Goal: Task Accomplishment & Management: Complete application form

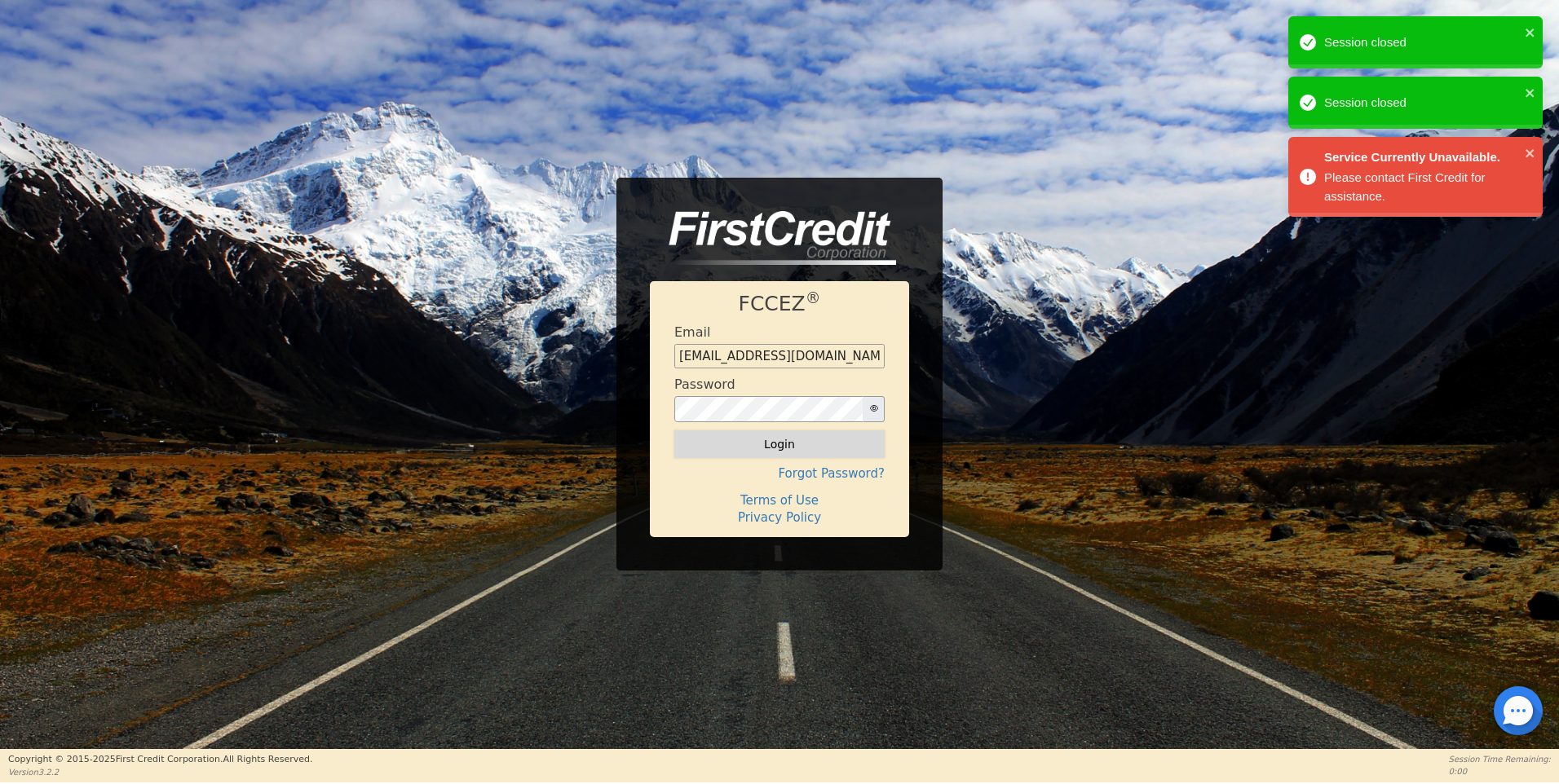
click at [780, 447] on button "Login" at bounding box center [780, 444] width 211 height 28
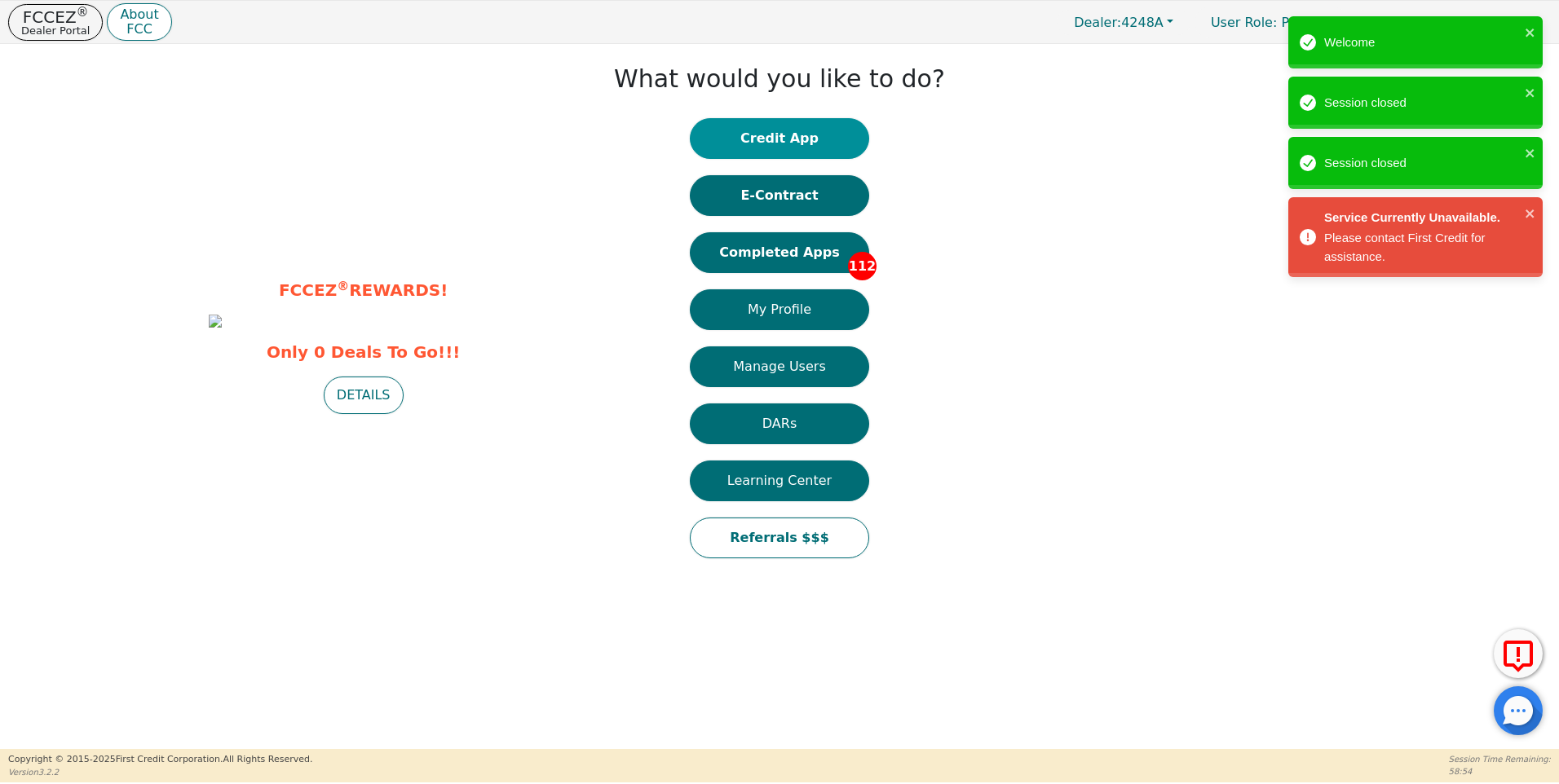
click at [782, 133] on button "Credit App" at bounding box center [779, 138] width 179 height 40
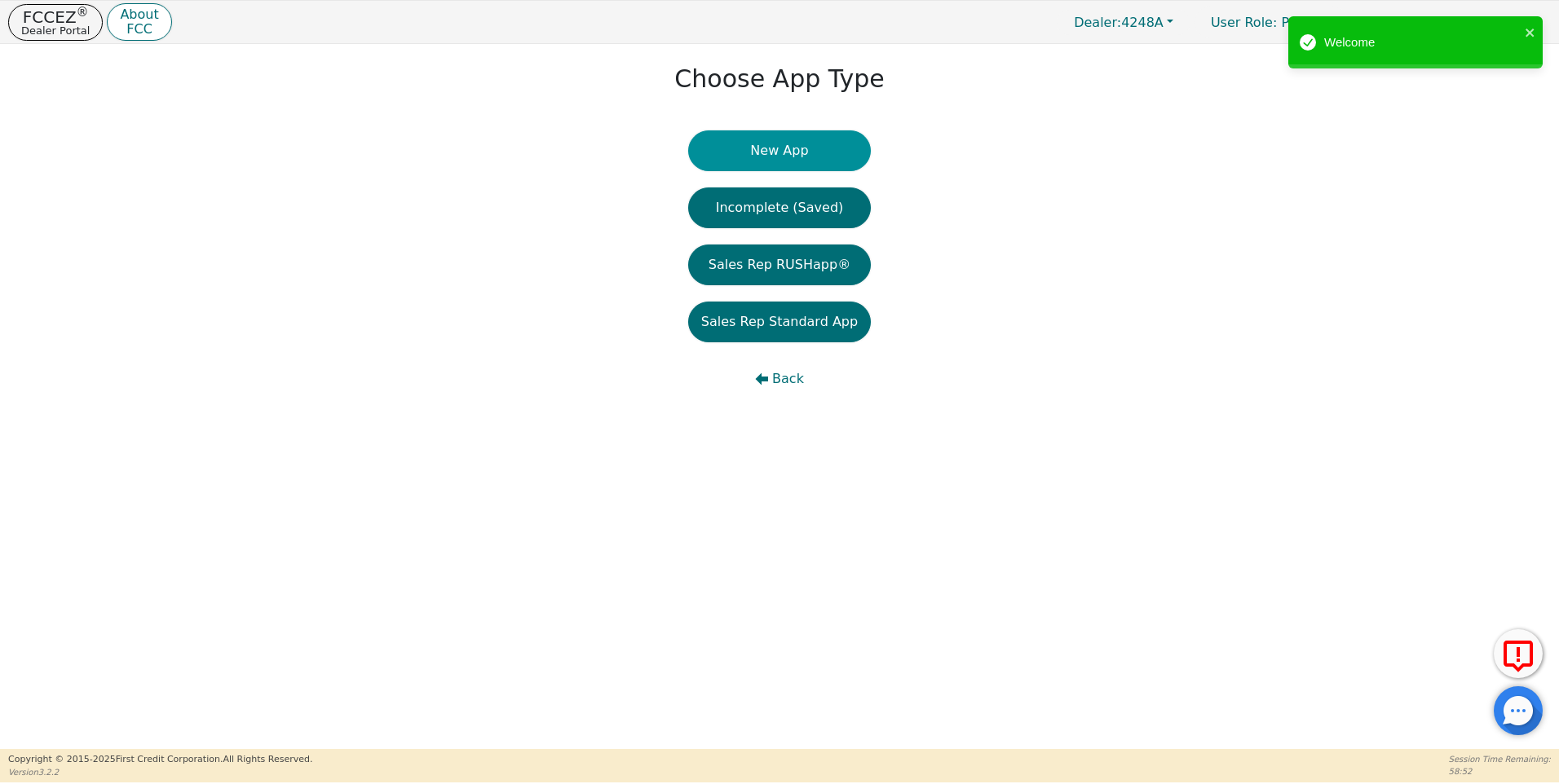
click at [789, 151] on button "New App" at bounding box center [779, 150] width 183 height 40
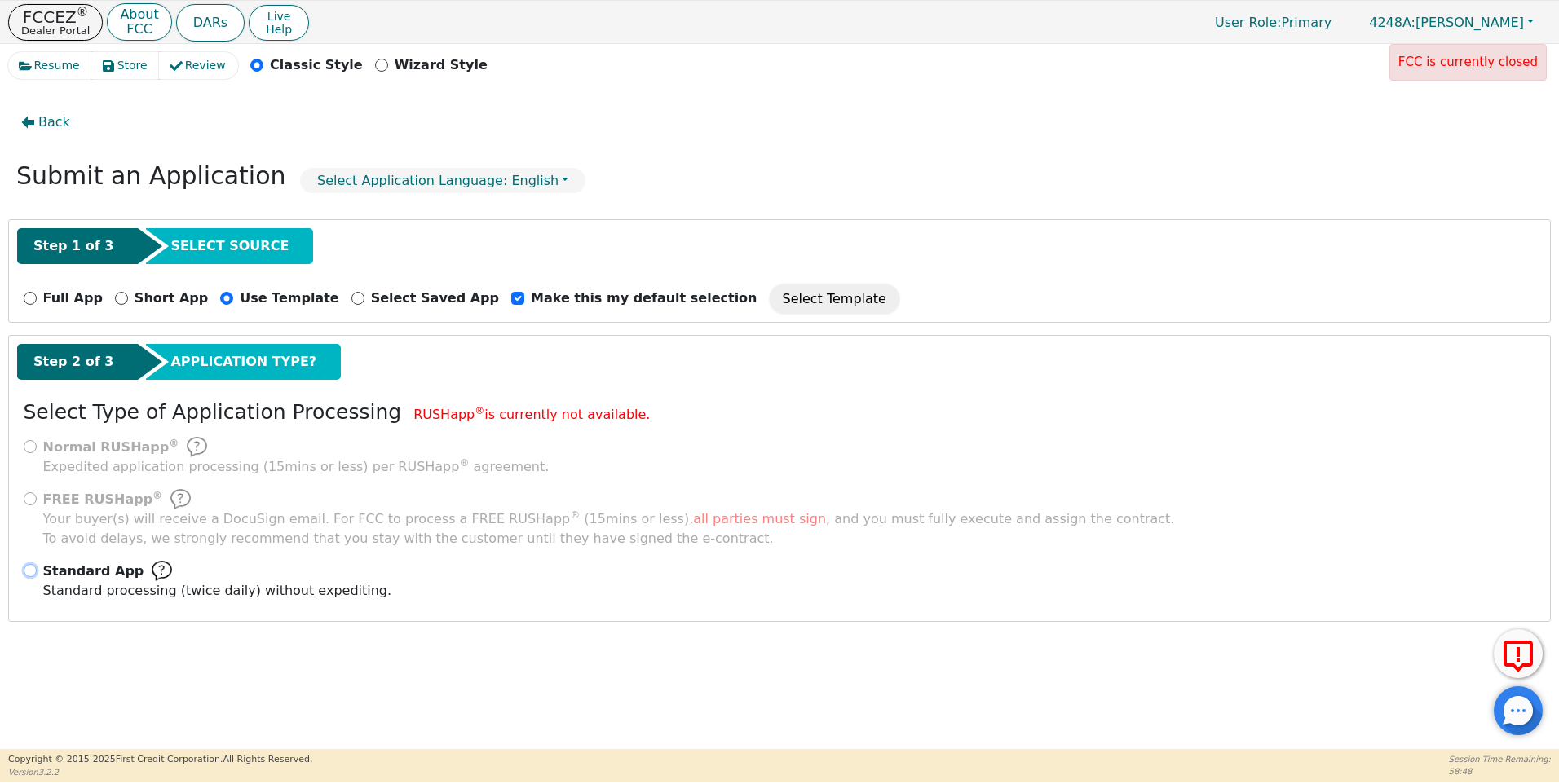
click at [27, 566] on input "Standard App Standard processing (twice daily) without expediting." at bounding box center [30, 570] width 13 height 13
radio input "true"
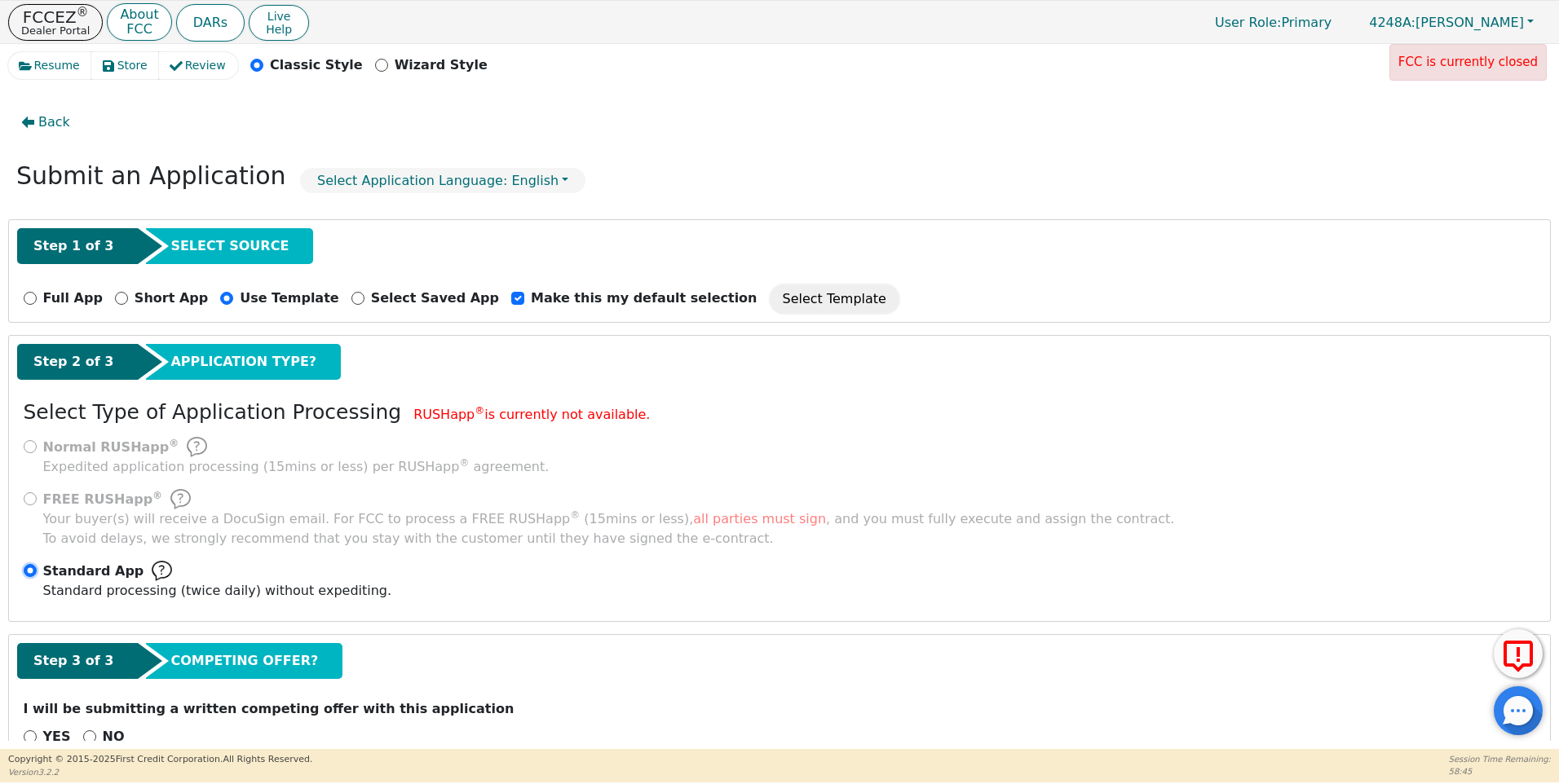
scroll to position [40, 0]
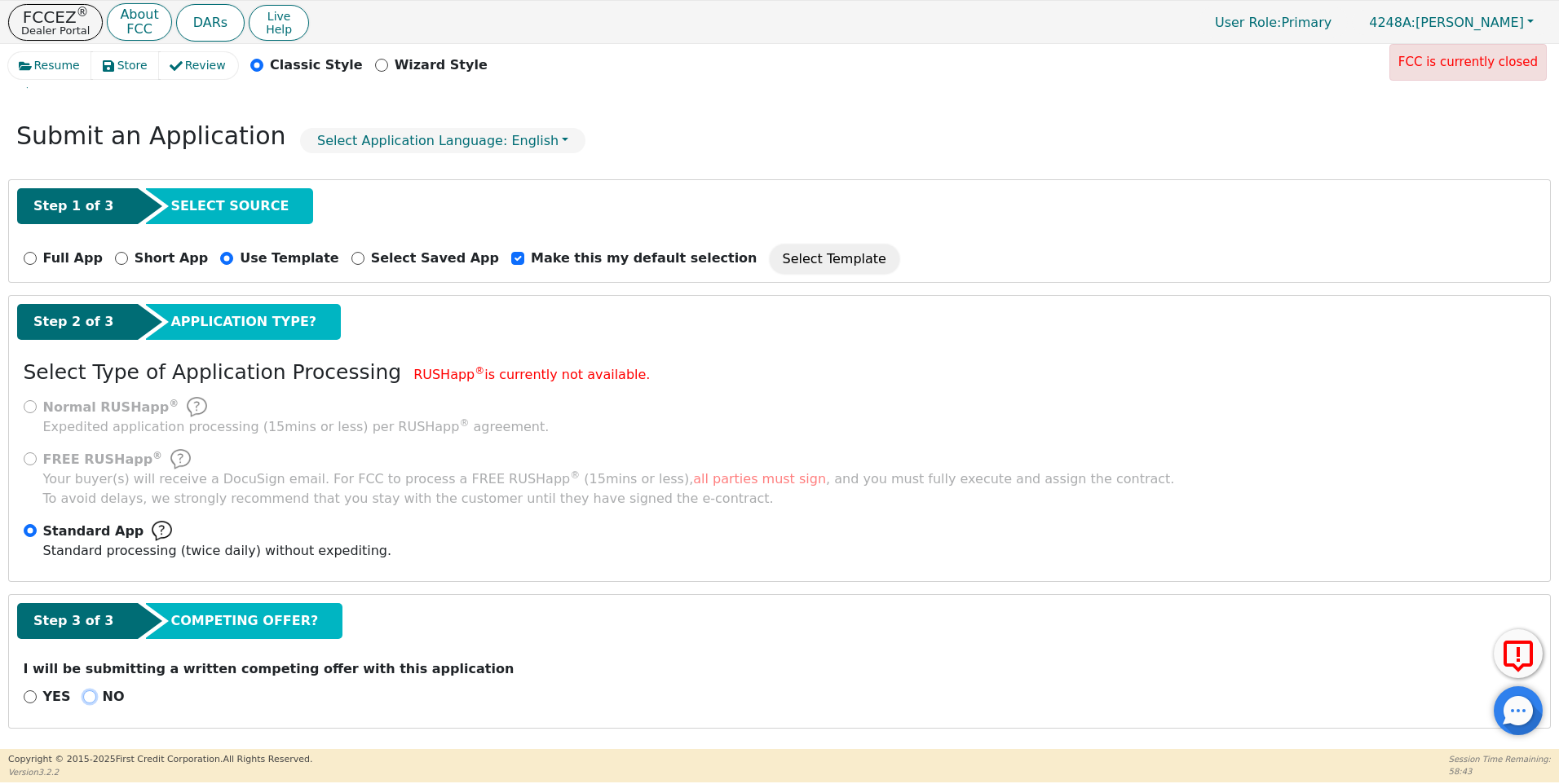
click at [83, 698] on input "NO" at bounding box center [89, 697] width 13 height 13
radio input "true"
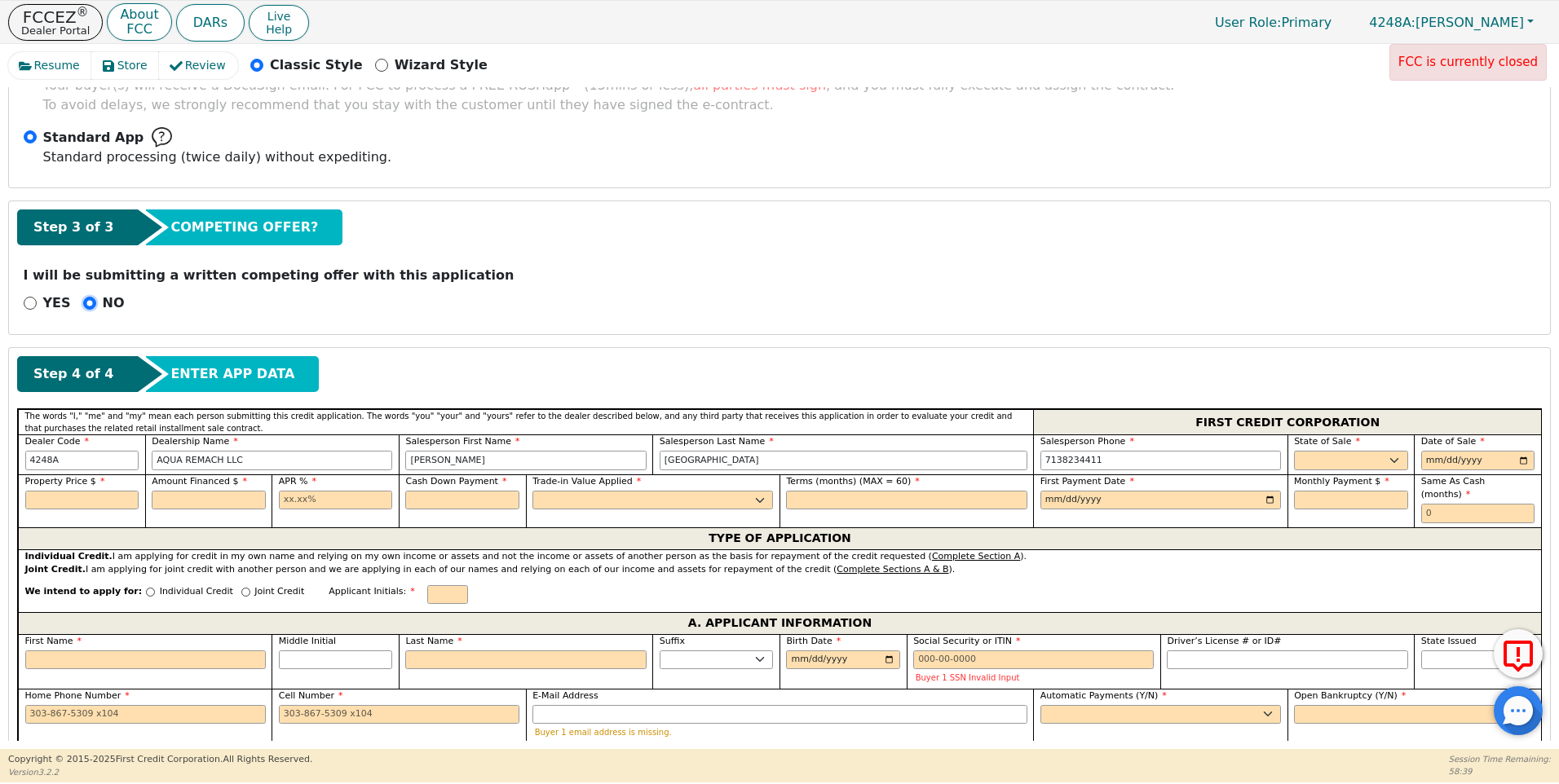
scroll to position [437, 0]
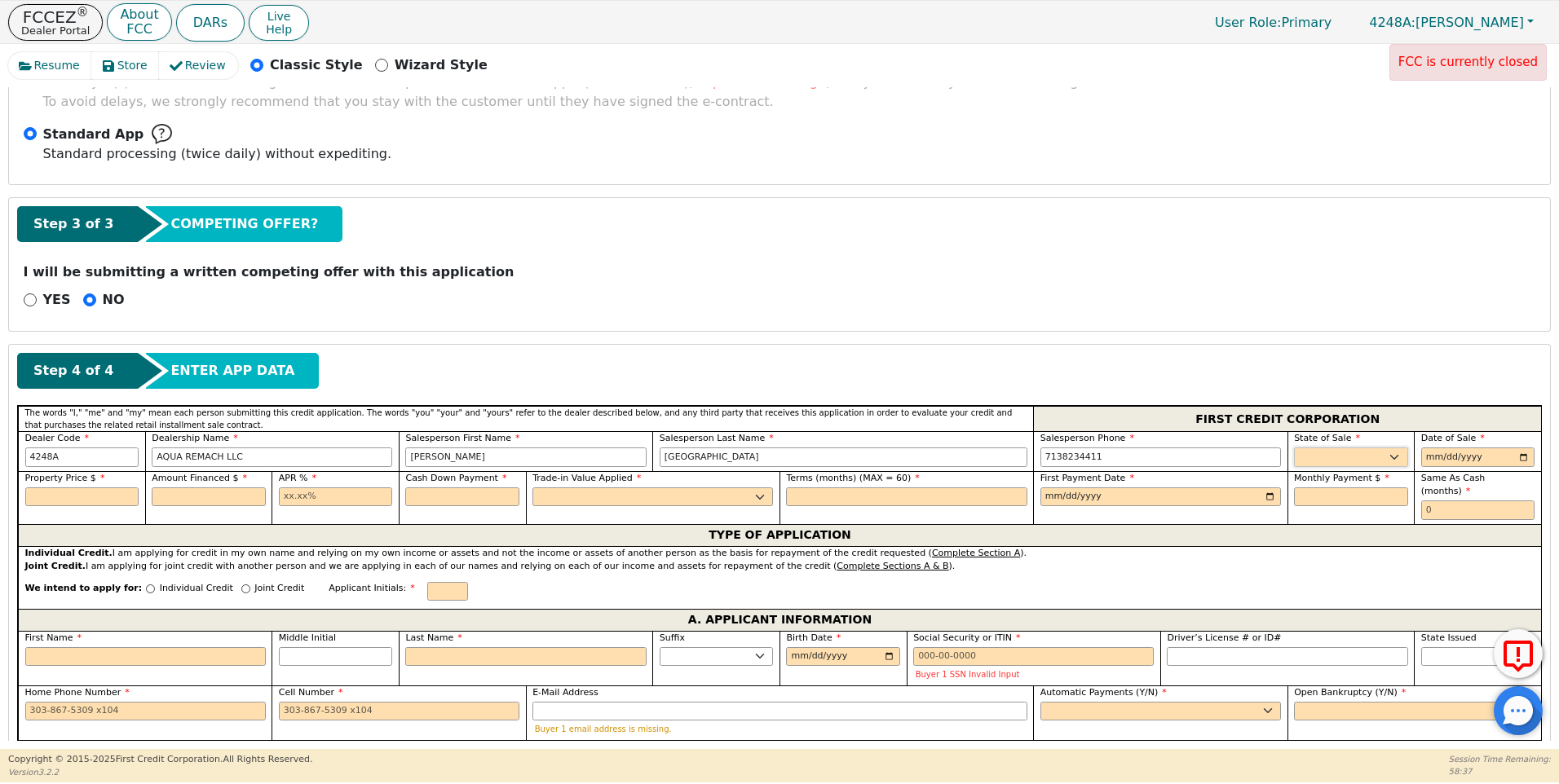
click at [1340, 457] on select "AK AL AR AZ CA CO CT DC DE FL [GEOGRAPHIC_DATA] HI IA ID IL IN KS [GEOGRAPHIC_D…" at bounding box center [1351, 458] width 114 height 20
select select "[GEOGRAPHIC_DATA]"
click at [1340, 457] on select "AK AL AR AZ CA CO CT DC DE FL [GEOGRAPHIC_DATA] HI IA ID IL IN KS [GEOGRAPHIC_D…" at bounding box center [1351, 458] width 114 height 20
click at [1516, 459] on input "date" at bounding box center [1478, 458] width 114 height 20
type input "[DATE]"
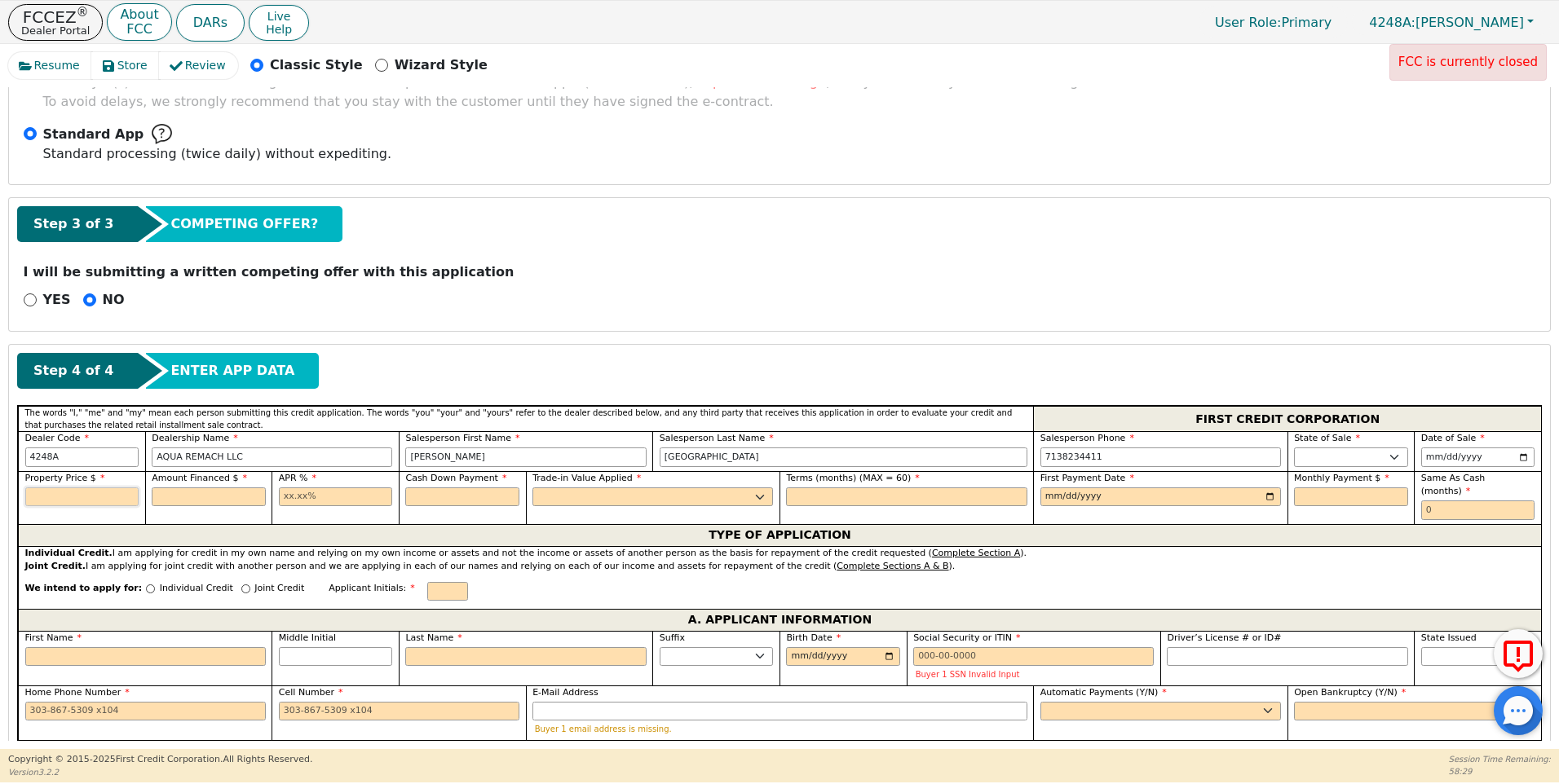
click at [74, 494] on input "text" at bounding box center [82, 497] width 114 height 20
type input "8500.00"
click at [202, 497] on input "text" at bounding box center [209, 497] width 114 height 20
type input "8500.00"
click at [282, 500] on input "text" at bounding box center [336, 497] width 114 height 20
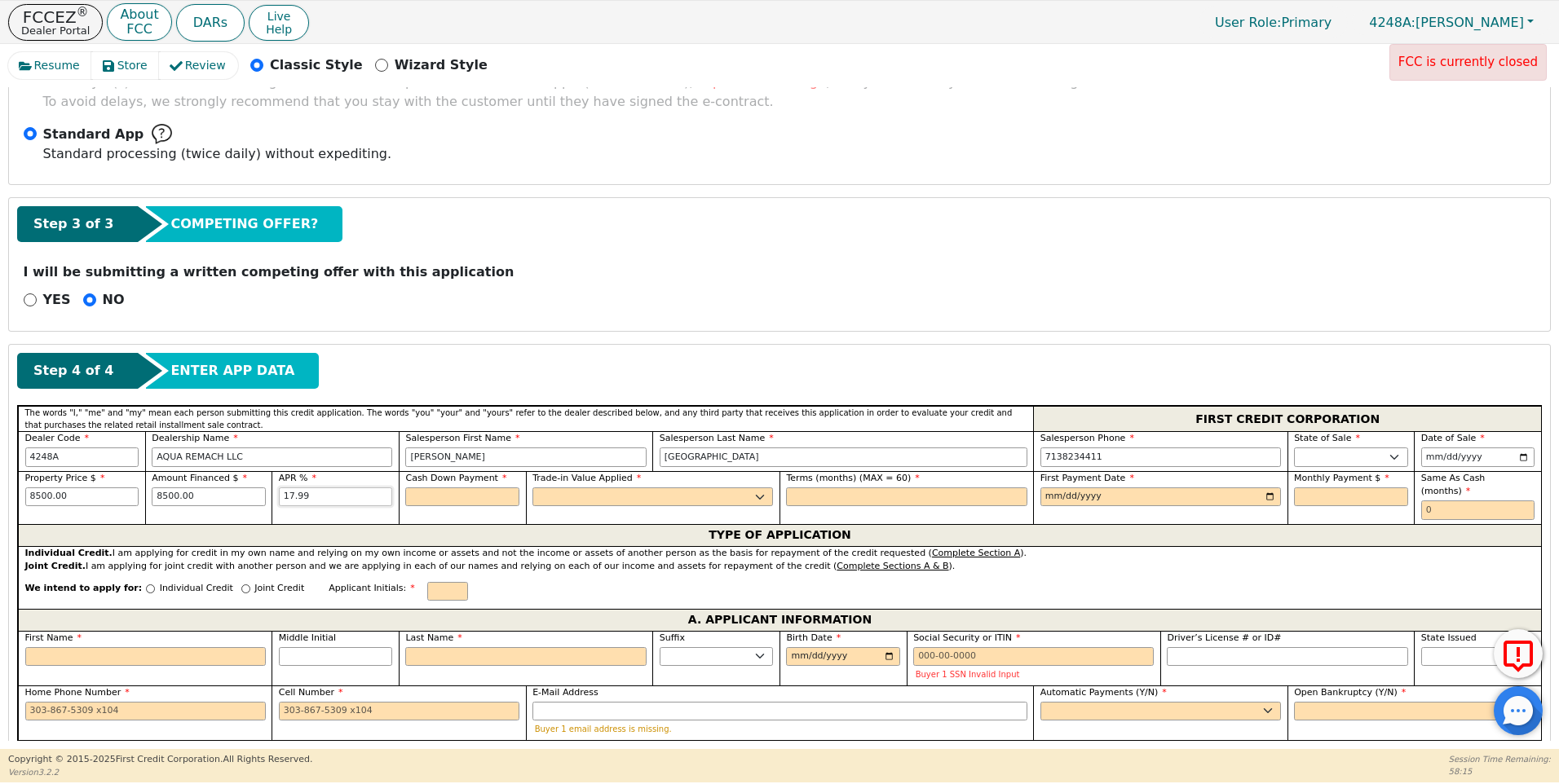
type input "17.99"
click at [474, 493] on input "text" at bounding box center [462, 497] width 114 height 20
type input "0.00"
click at [555, 493] on select "Yes No" at bounding box center [652, 497] width 240 height 20
select select "n"
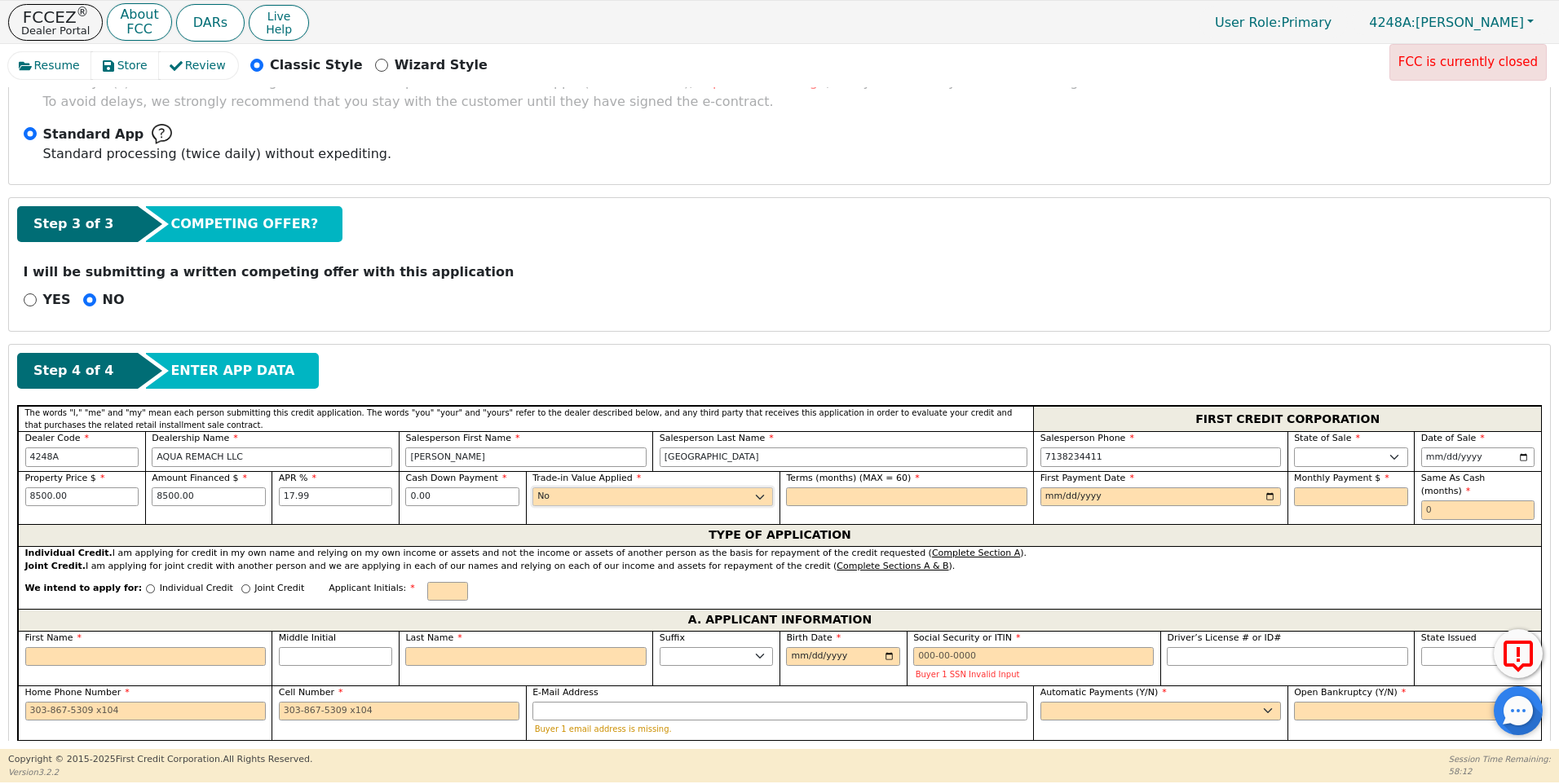
click at [533, 487] on select "Yes No" at bounding box center [652, 497] width 240 height 20
click at [806, 493] on input "text" at bounding box center [906, 497] width 240 height 20
type input "60"
click at [1043, 495] on input "date" at bounding box center [1160, 497] width 240 height 20
click at [1271, 497] on input "date" at bounding box center [1160, 497] width 240 height 20
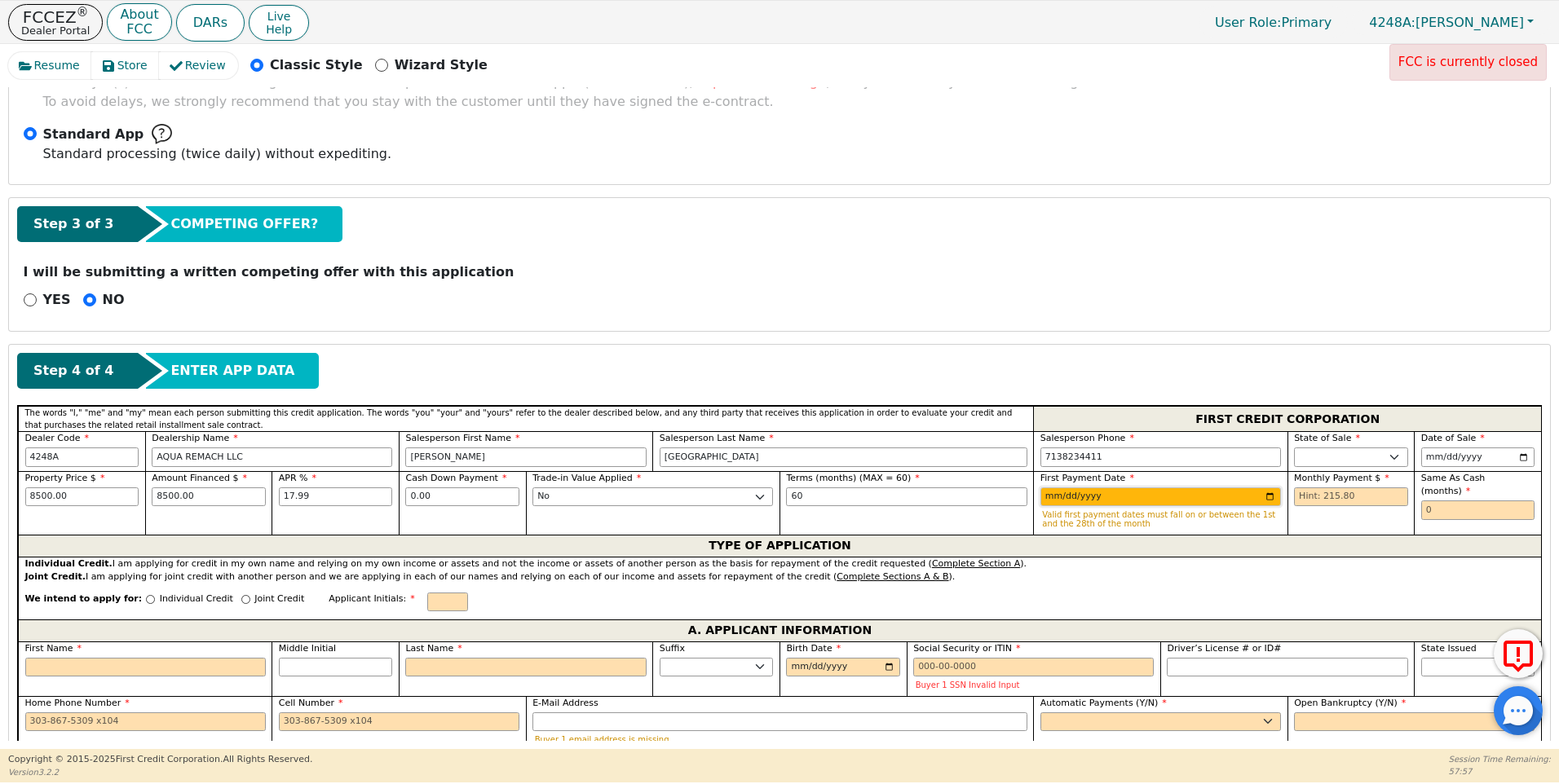
click at [1268, 501] on input "[DATE]" at bounding box center [1160, 497] width 240 height 20
type input "[DATE]"
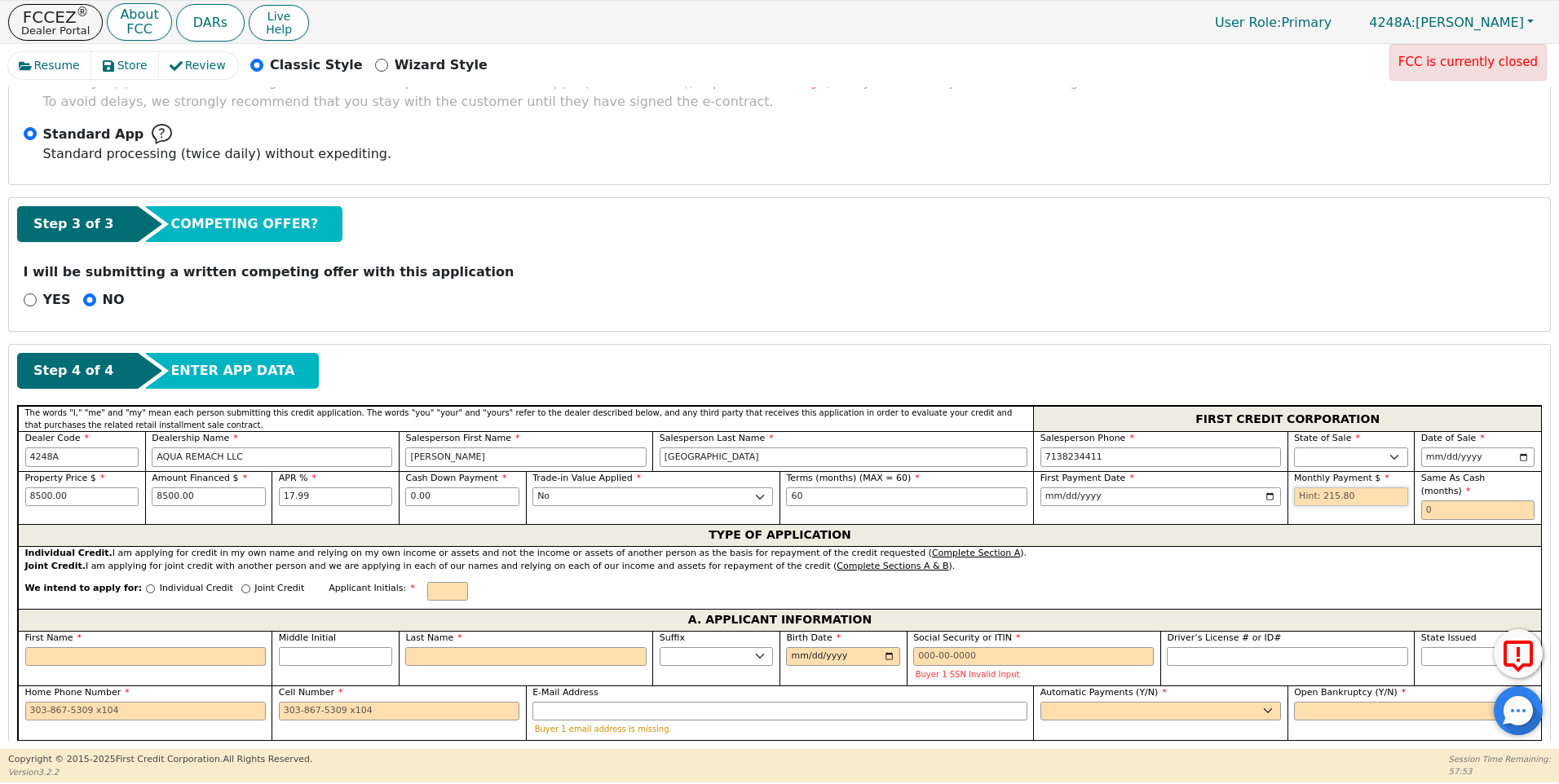
click at [1295, 501] on input "text" at bounding box center [1351, 497] width 114 height 20
type input "215.80"
click at [1421, 501] on input "text" at bounding box center [1478, 511] width 114 height 20
type input "0"
click at [146, 584] on input "Individual Credit" at bounding box center [150, 589] width 9 height 9
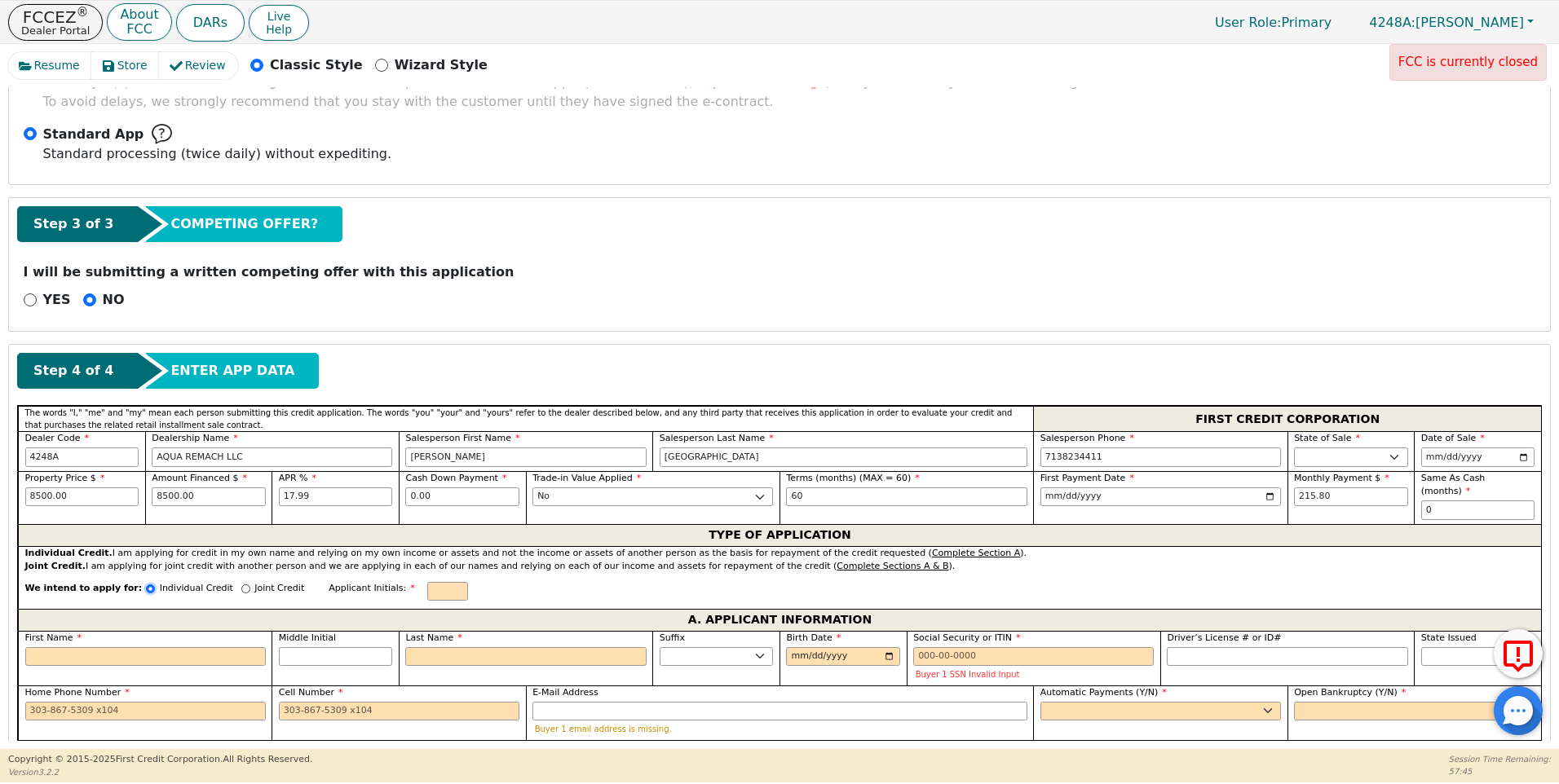
radio input "true"
click at [102, 647] on input "First Name" at bounding box center [145, 657] width 240 height 20
type input "S"
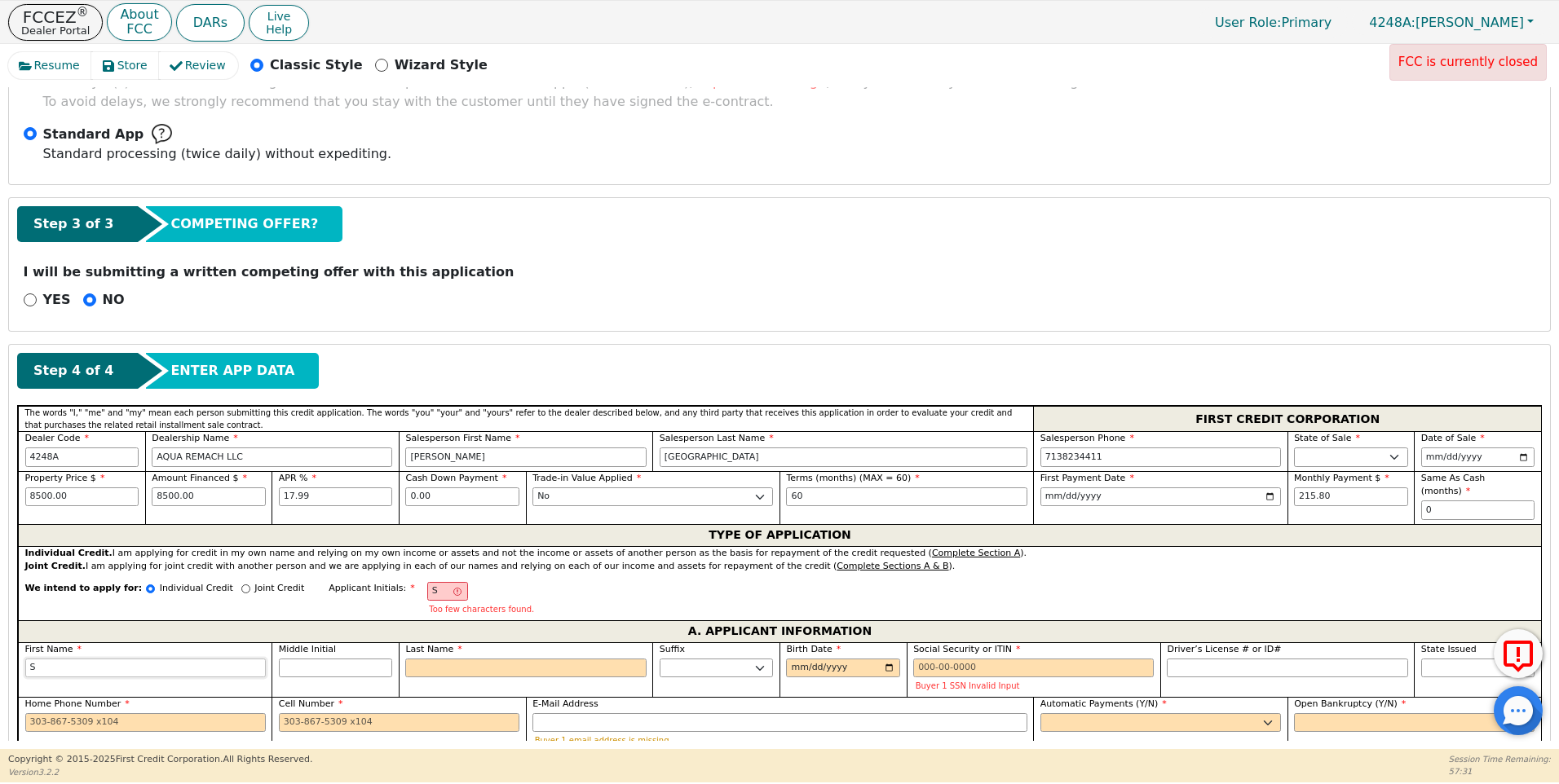
type input "SU"
type input "SUM"
type input "SUMO"
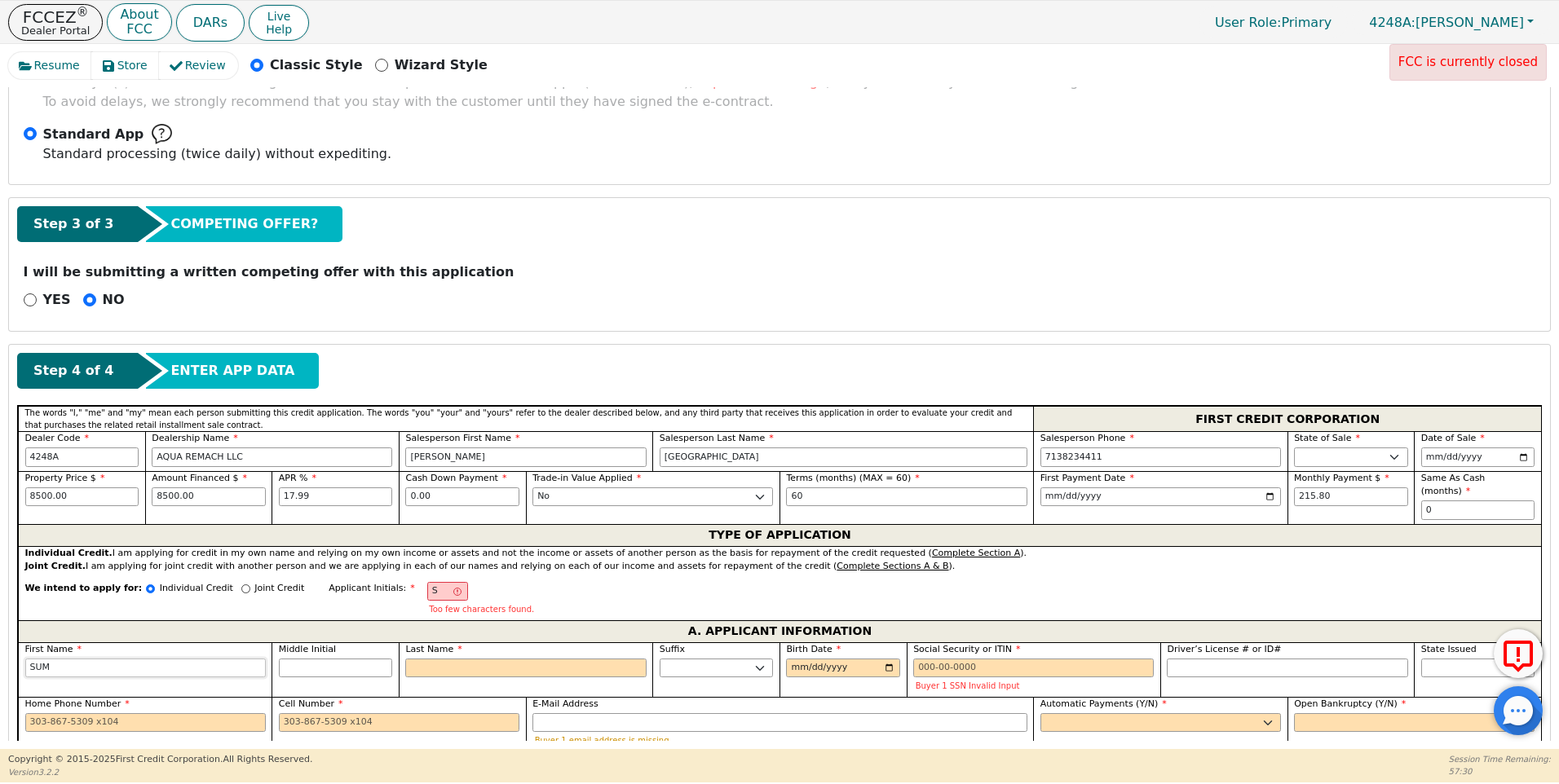
type input "SUMO"
type input "SUMON"
click at [40, 658] on input "SUMON" at bounding box center [145, 668] width 240 height 20
type input "SMON"
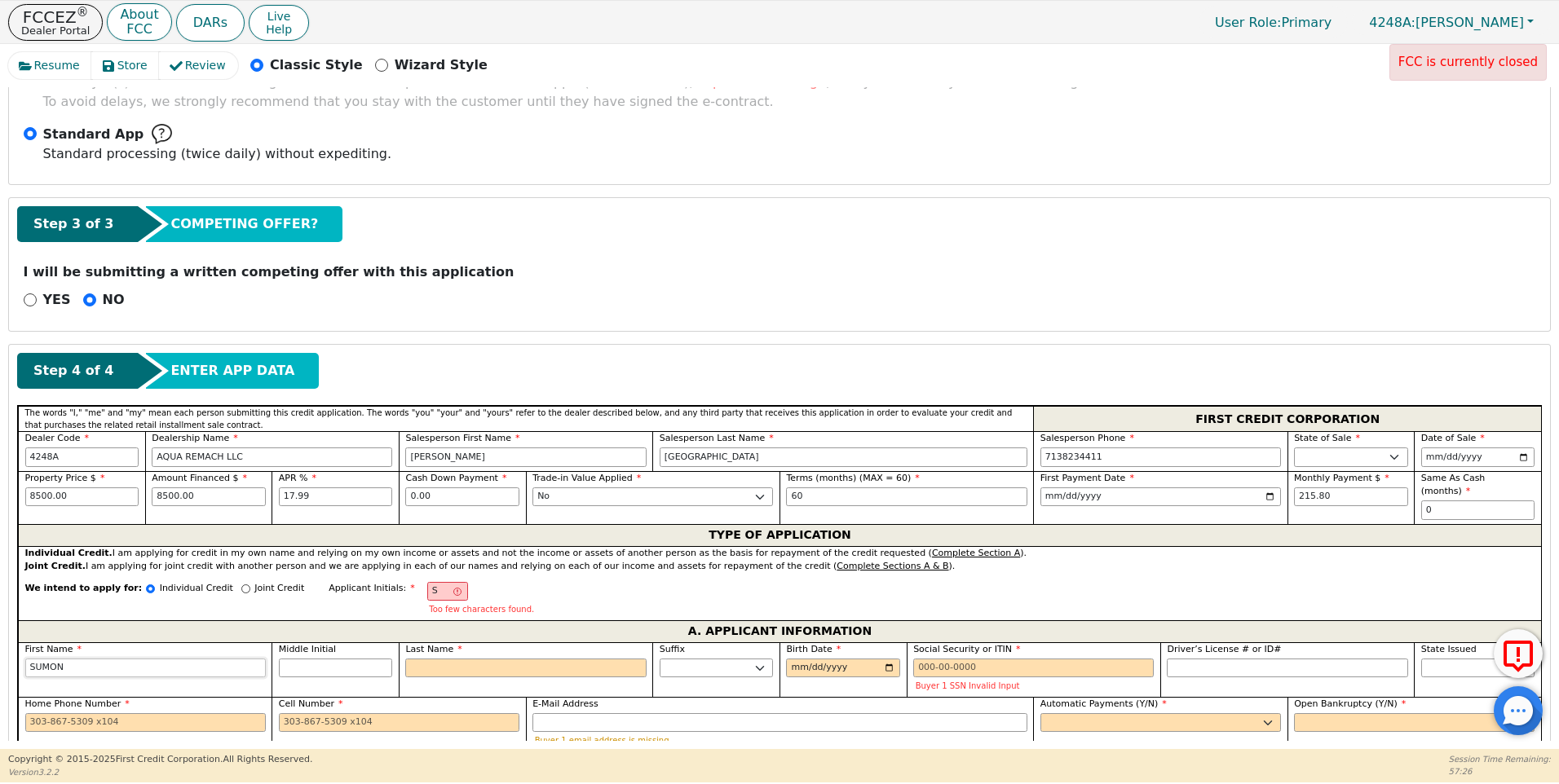
type input "SMON"
type input "[PERSON_NAME]"
click at [318, 658] on input "Middle Initial" at bounding box center [336, 668] width 114 height 20
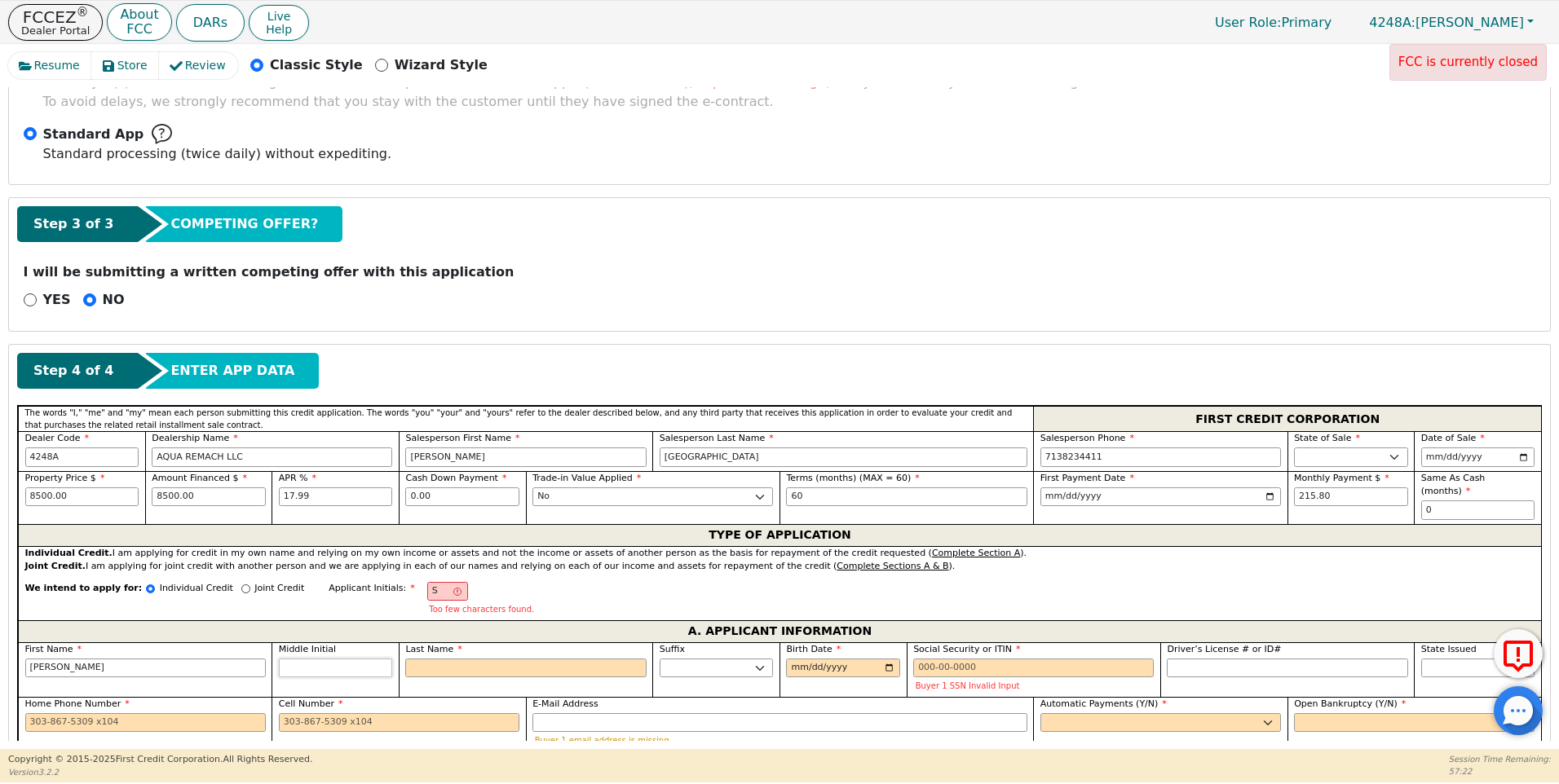
type input "SA"
type input "A"
type input "[PERSON_NAME]"
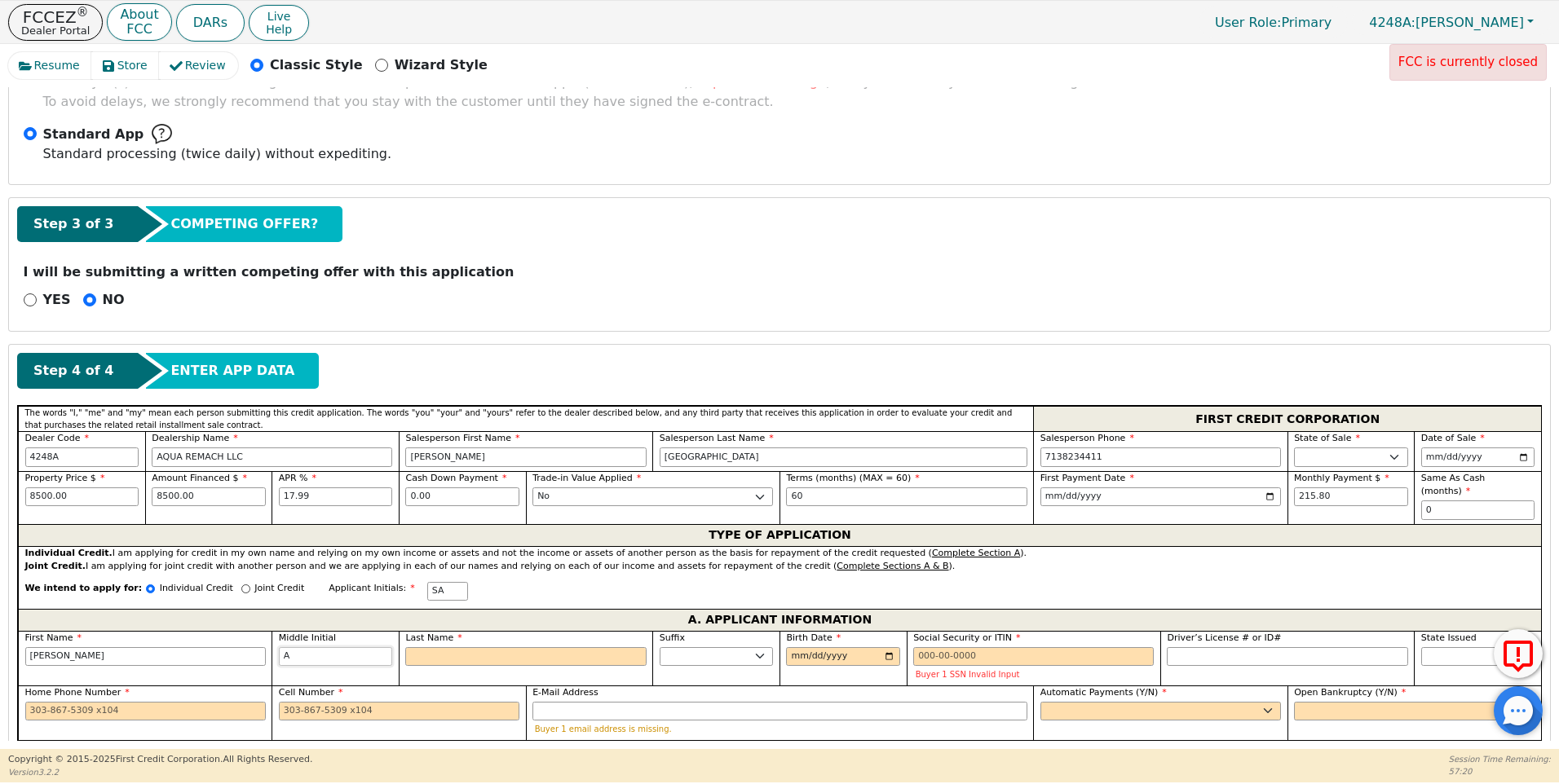
type input "A"
click at [604, 649] on input "Last Name" at bounding box center [525, 657] width 240 height 20
type input "[PERSON_NAME]"
type input "M"
type input "[PERSON_NAME]"
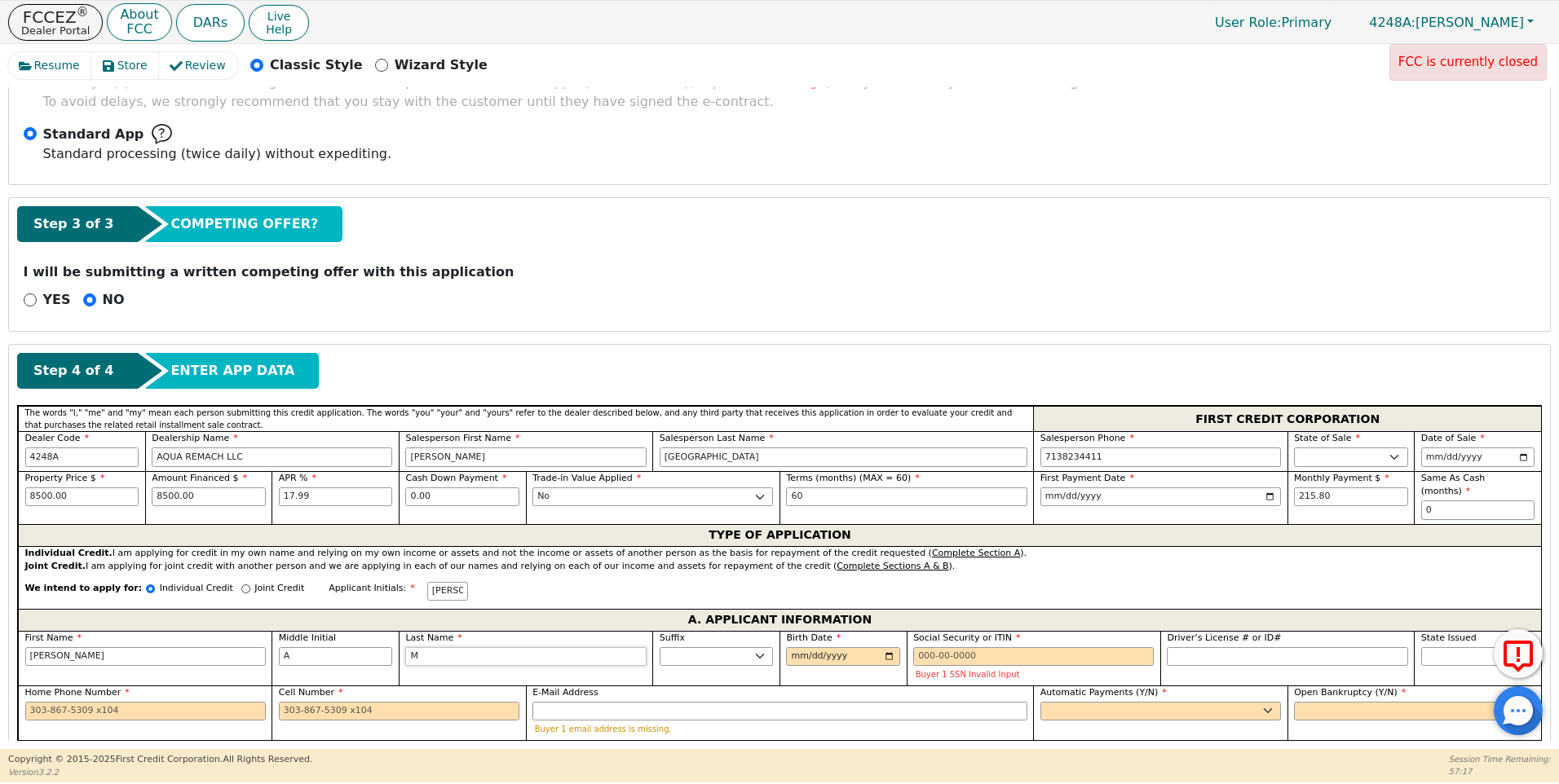
type input "MO"
type input "[PERSON_NAME][GEOGRAPHIC_DATA]"
type input "MOR"
type input "[PERSON_NAME] A MOR"
type input "MORE"
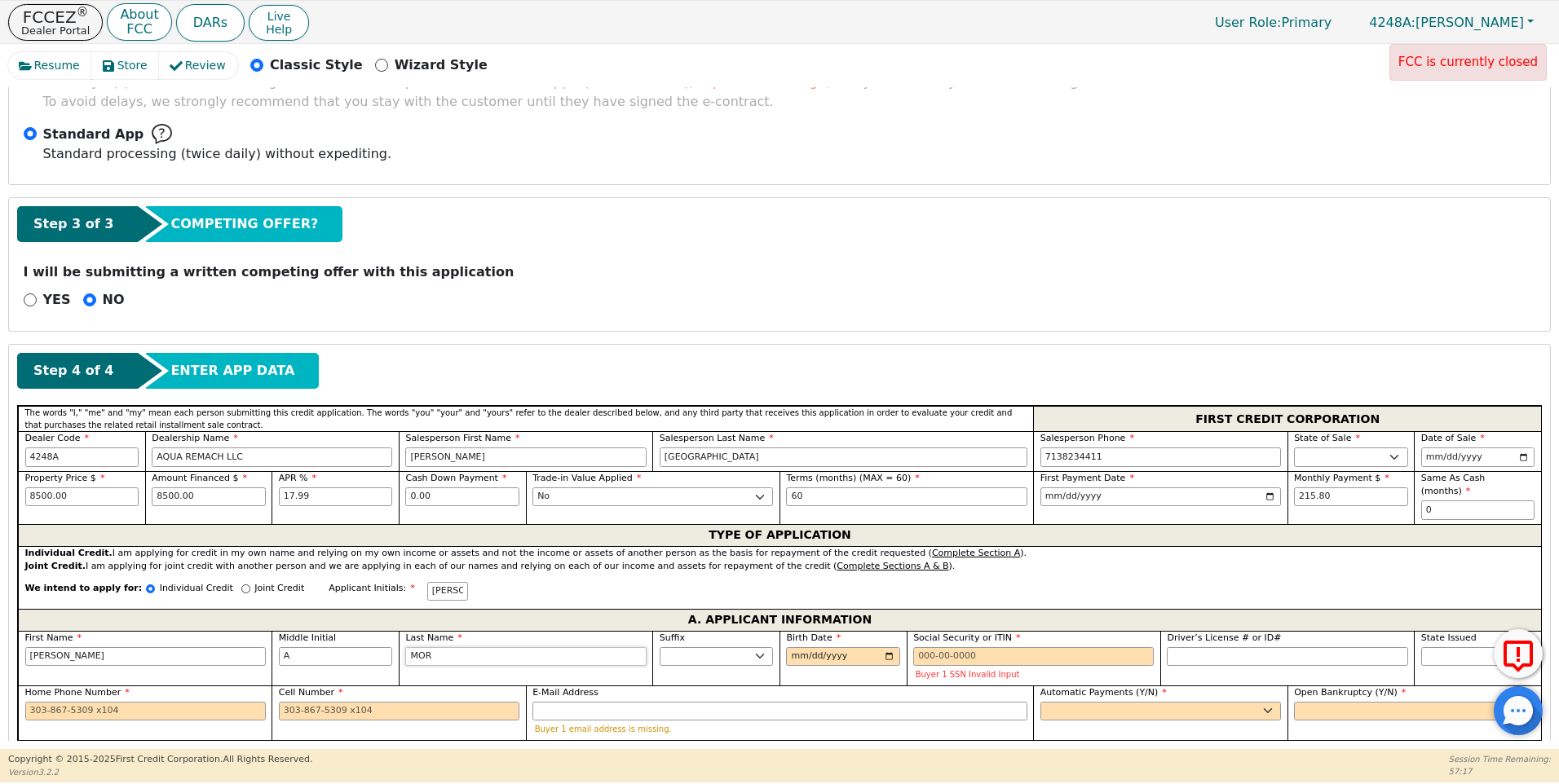
type input "[PERSON_NAME] A MORE"
type input "[PERSON_NAME]"
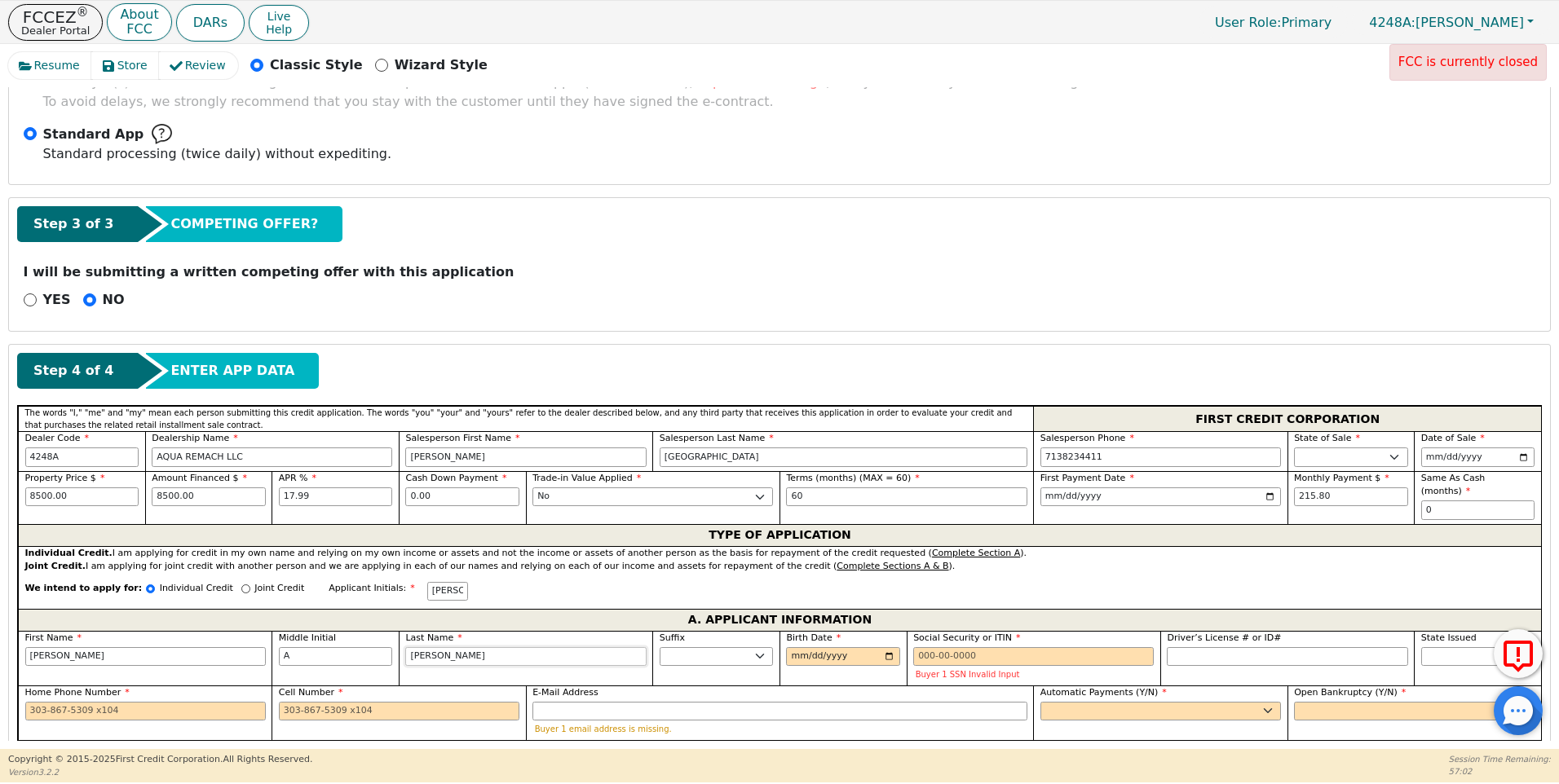
type input "[PERSON_NAME]"
click at [972, 574] on div "We intend to apply for: Individual Credit Joint Credit Applicant Initials: [PER…" at bounding box center [779, 591] width 1523 height 35
click at [790, 647] on input "Birth Date" at bounding box center [843, 657] width 114 height 20
type input "[DATE]"
click at [918, 647] on input "Social Security or ITIN" at bounding box center [1033, 657] width 240 height 20
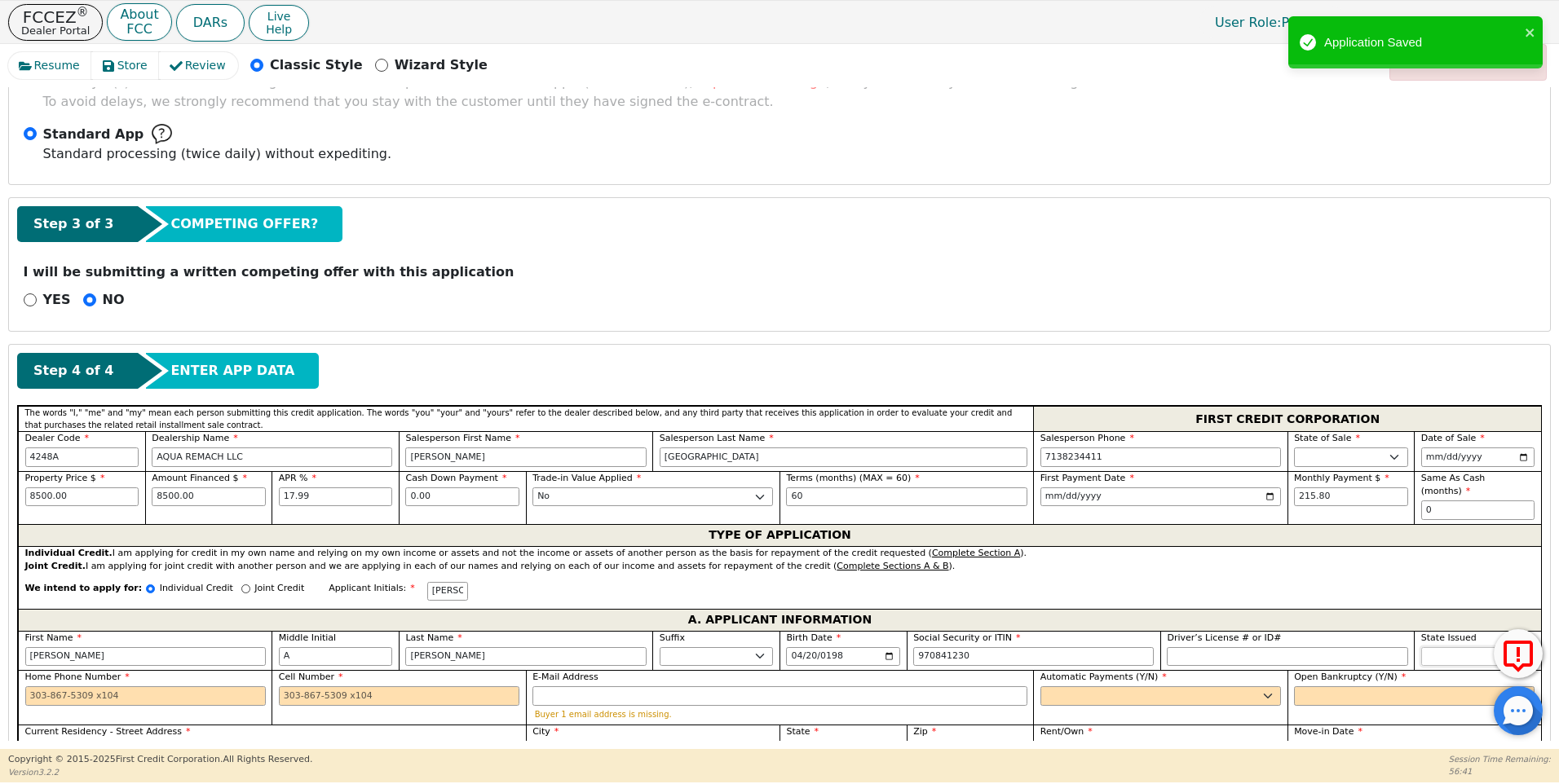
type input "***-**-1230"
click at [1426, 647] on select "AK AL AR AZ CA CO CT DC DE FL [GEOGRAPHIC_DATA] HI IA ID IL IN KS [GEOGRAPHIC_D…" at bounding box center [1478, 657] width 114 height 20
select select "[GEOGRAPHIC_DATA]"
click at [1426, 647] on select "AK AL AR AZ CA CO CT DC DE FL [GEOGRAPHIC_DATA] HI IA ID IL IN KS [GEOGRAPHIC_D…" at bounding box center [1478, 657] width 114 height 20
click at [31, 686] on input "Home Phone Number" at bounding box center [145, 696] width 240 height 20
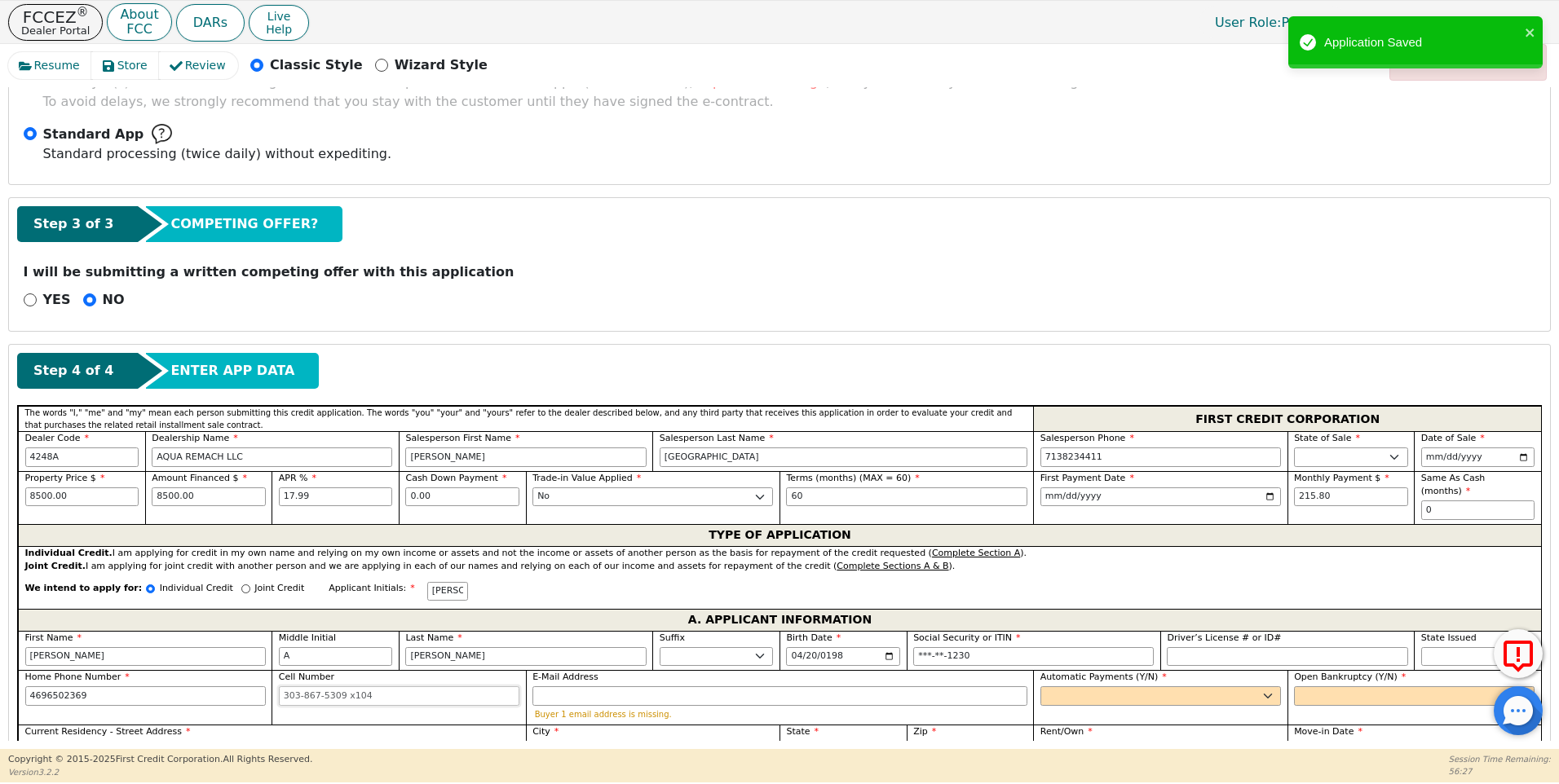
type input "[PHONE_NUMBER]"
click at [283, 686] on input "Cell Number" at bounding box center [399, 696] width 240 height 20
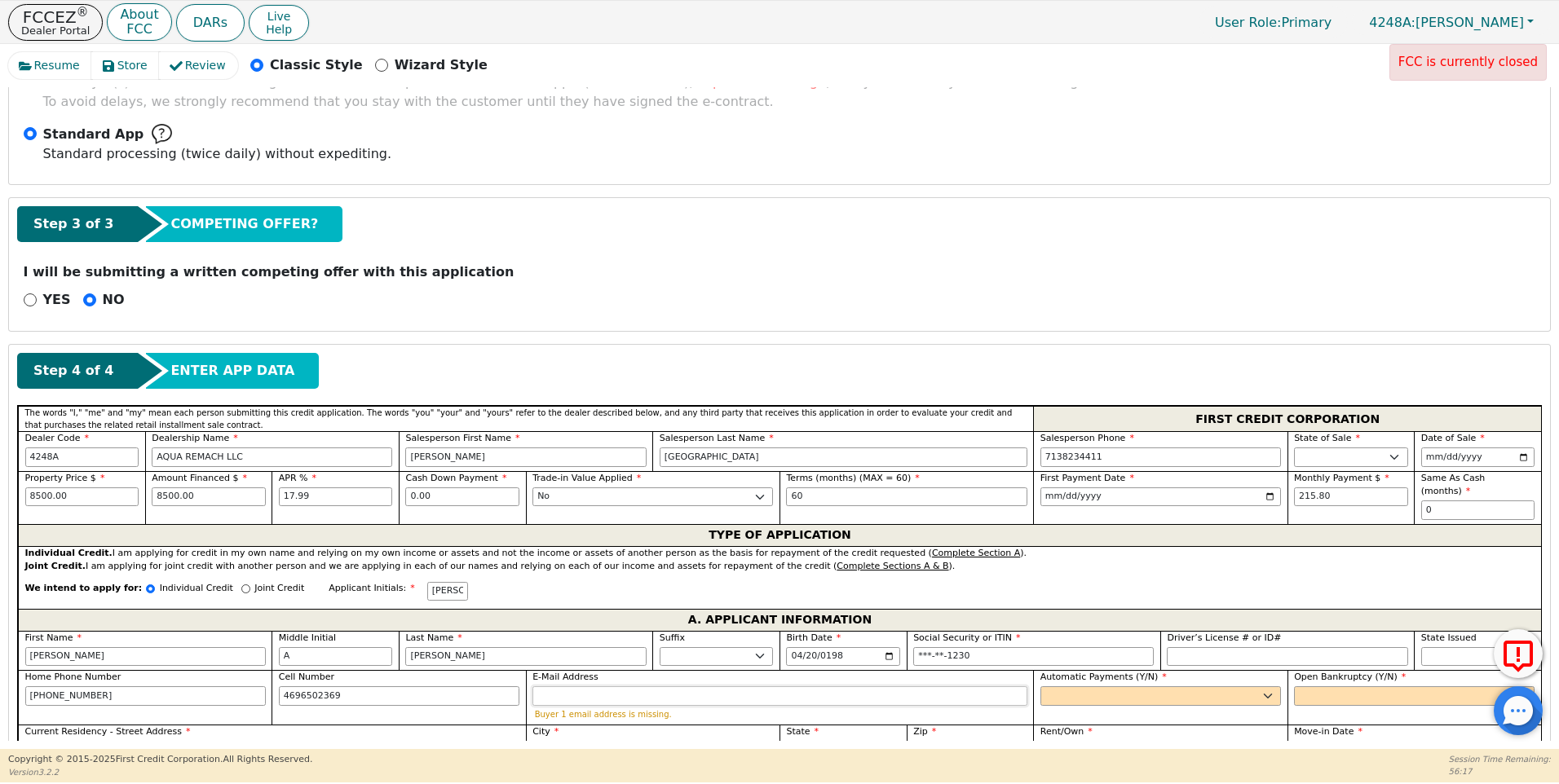
type input "[PHONE_NUMBER]"
click at [551, 686] on input "E-Mail Address" at bounding box center [780, 696] width 495 height 20
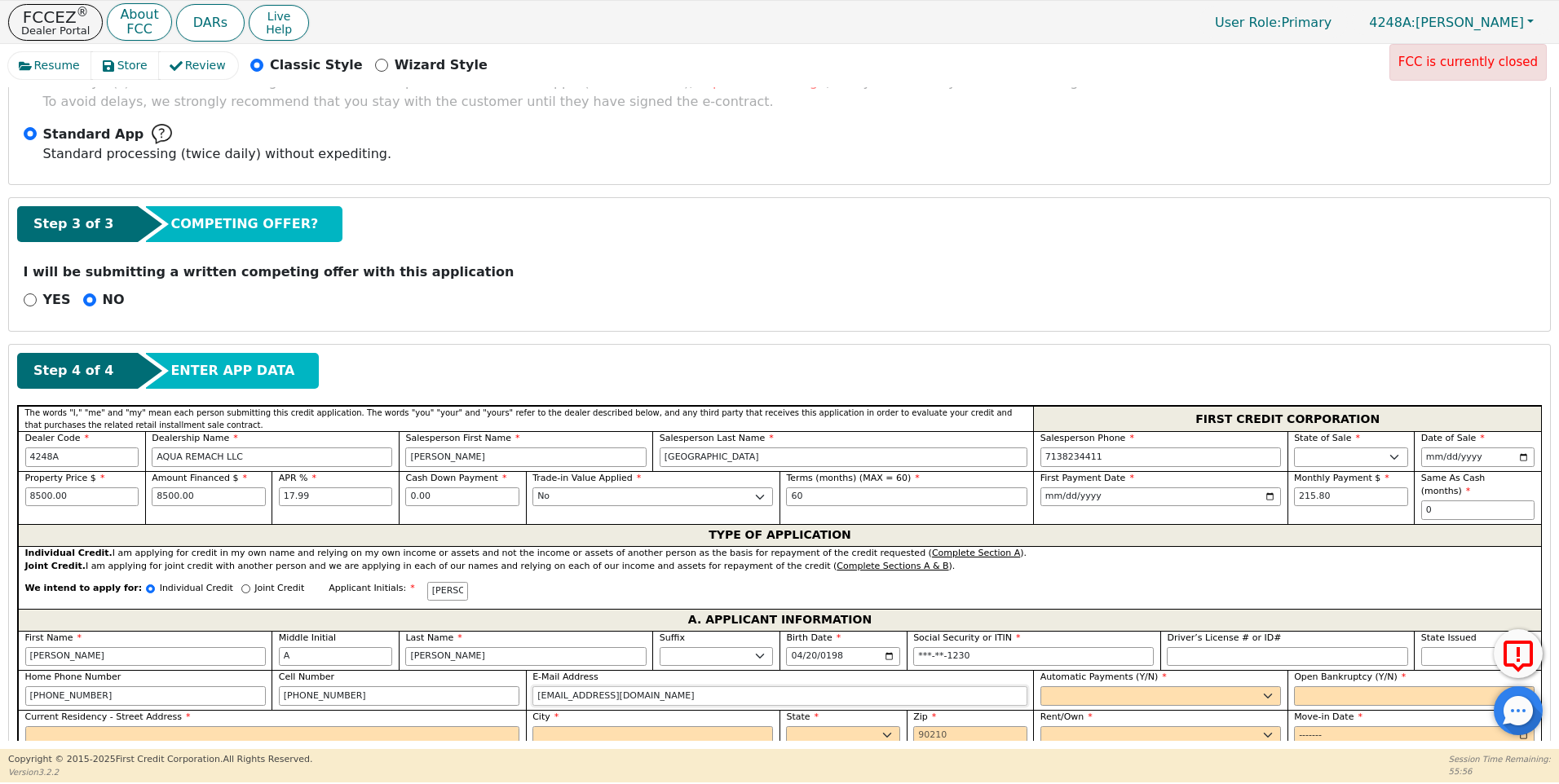
type input "[EMAIL_ADDRESS][DOMAIN_NAME]"
click at [1056, 686] on select "Yes No" at bounding box center [1160, 696] width 240 height 20
select select "y"
click at [1041, 686] on select "Yes No" at bounding box center [1160, 696] width 240 height 20
type input "[PERSON_NAME]"
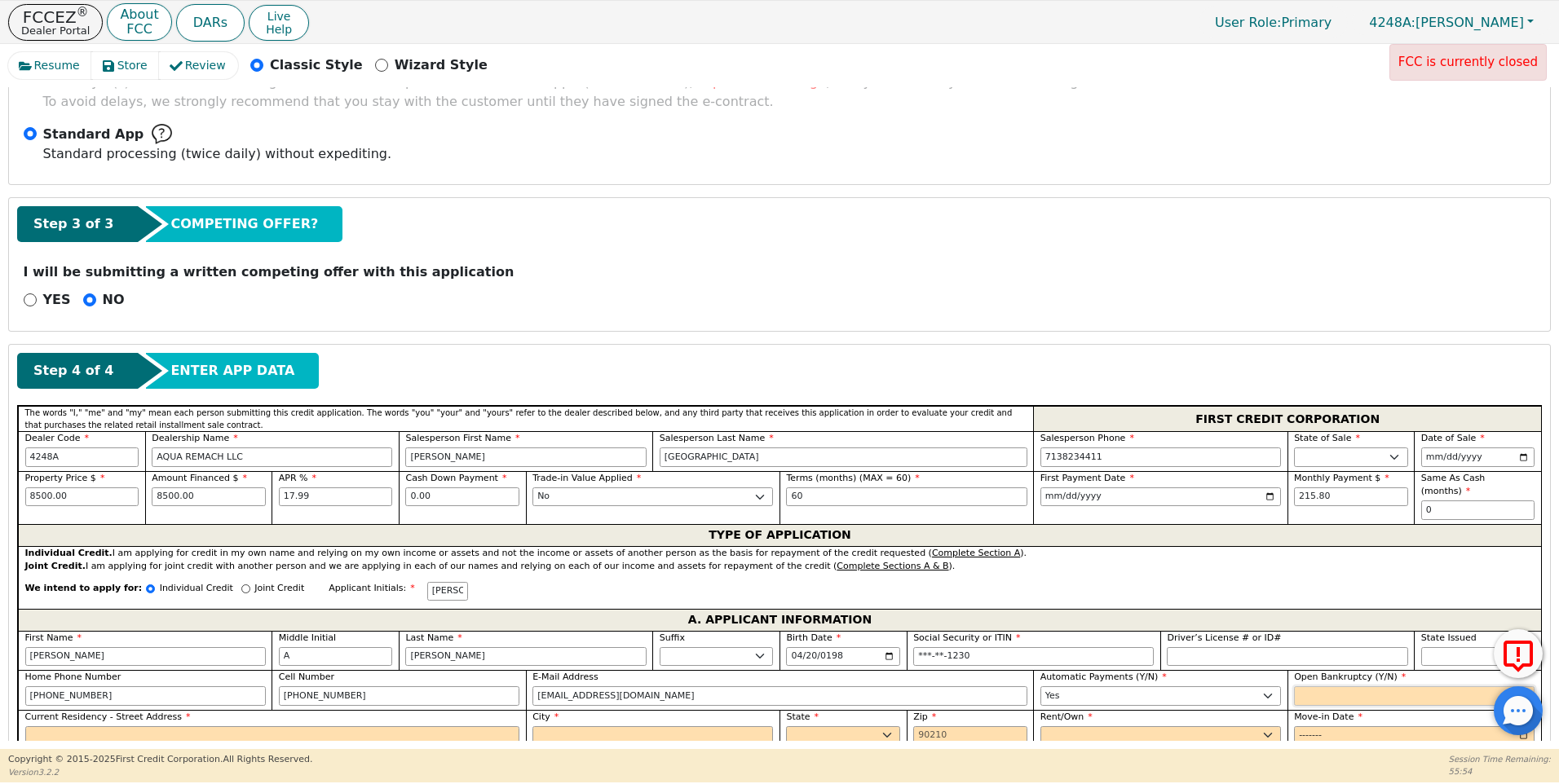
click at [1306, 686] on select "Yes No" at bounding box center [1414, 696] width 240 height 20
select select "n"
click at [1295, 686] on select "Yes No" at bounding box center [1414, 696] width 240 height 20
click at [67, 726] on input "Current Residency - Street Address" at bounding box center [273, 736] width 495 height 20
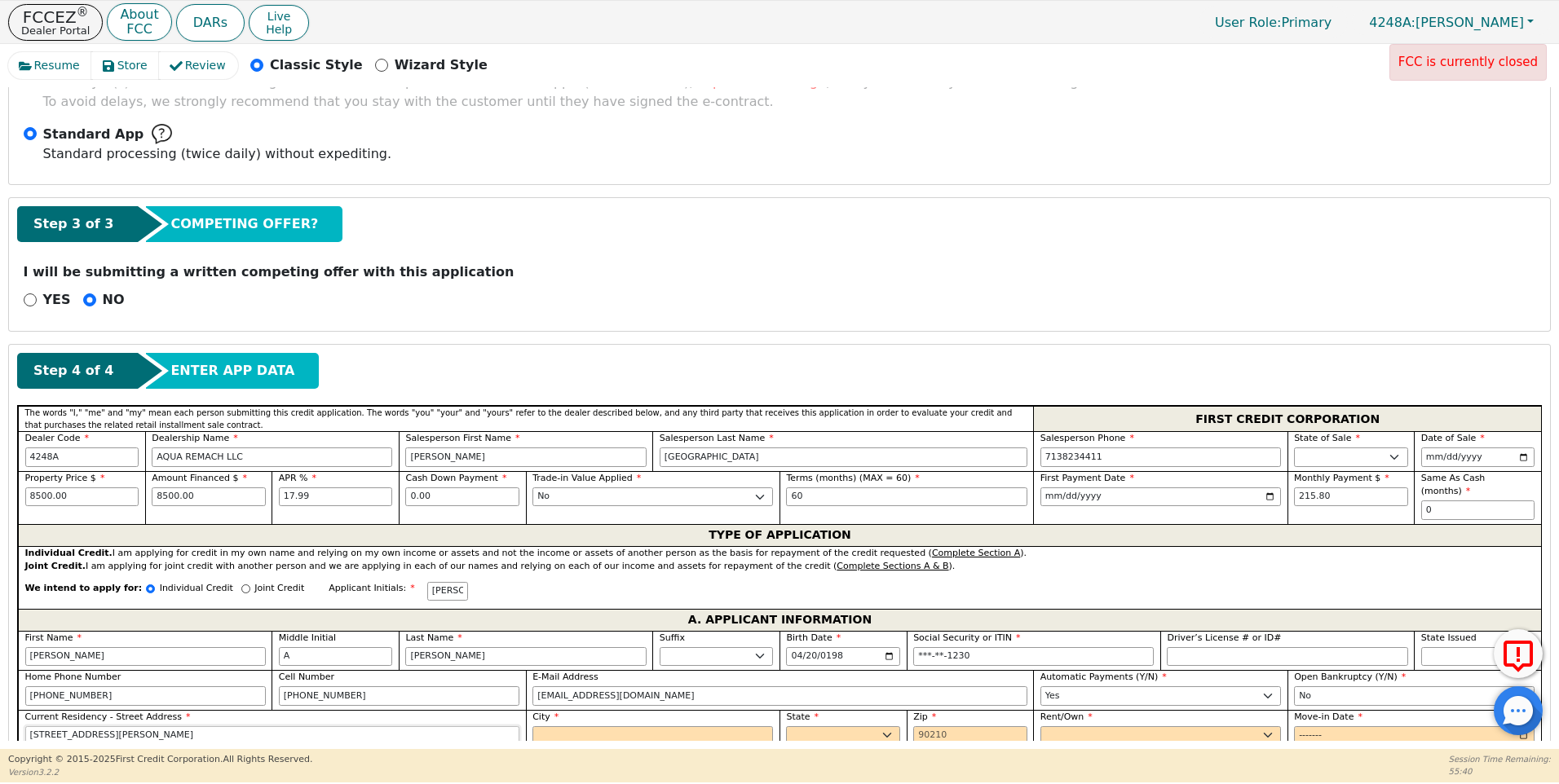
type input "[STREET_ADDRESS][PERSON_NAME]"
click at [571, 726] on input "City" at bounding box center [652, 736] width 240 height 20
type input "[PERSON_NAME] SPRING"
select select "[GEOGRAPHIC_DATA]"
type input "75180"
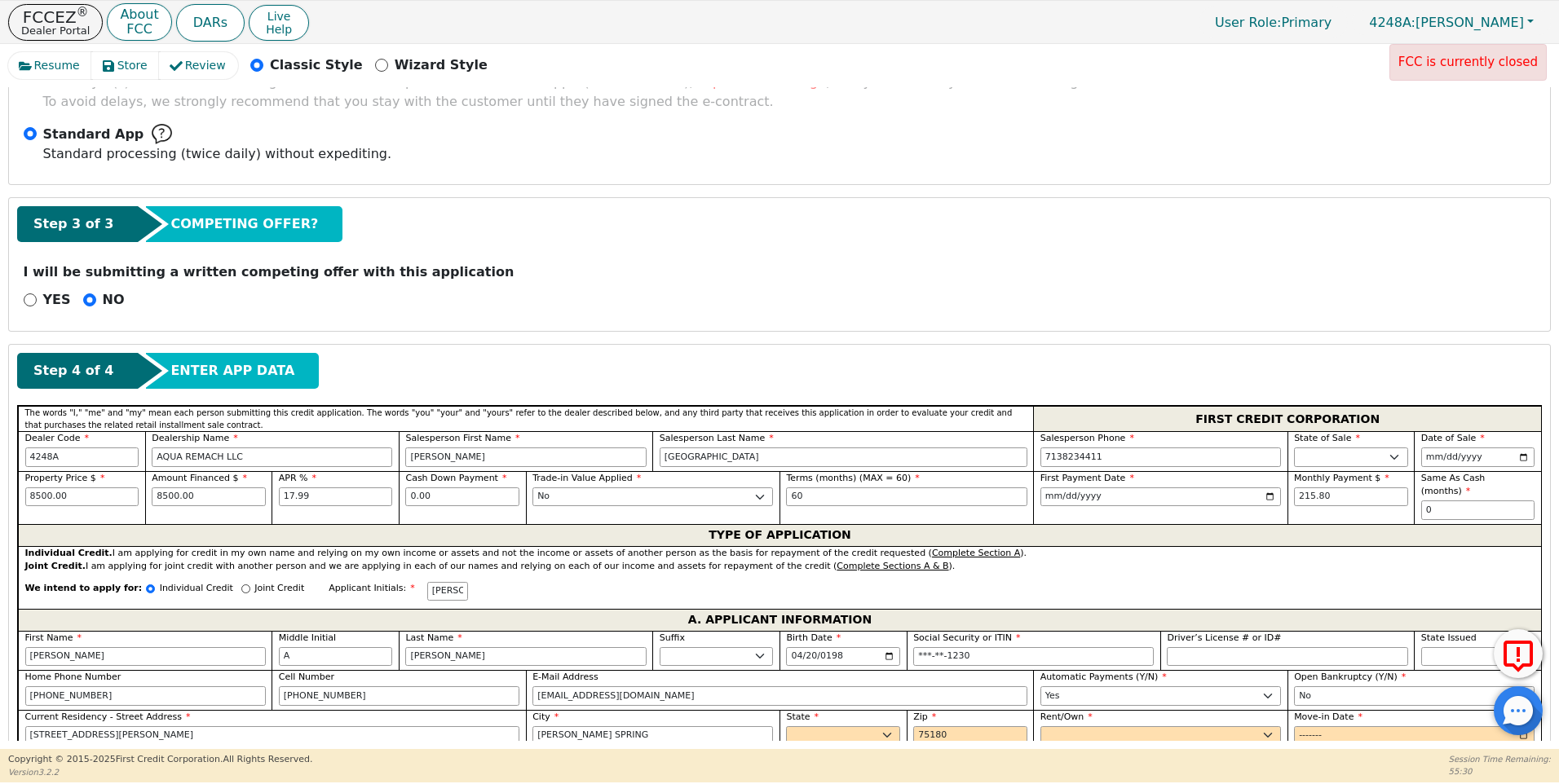
type input "2505 [PERSON_NAME]"
type input "[PERSON_NAME] SPRING"
select select "[GEOGRAPHIC_DATA]"
type input "[PERSON_NAME]"
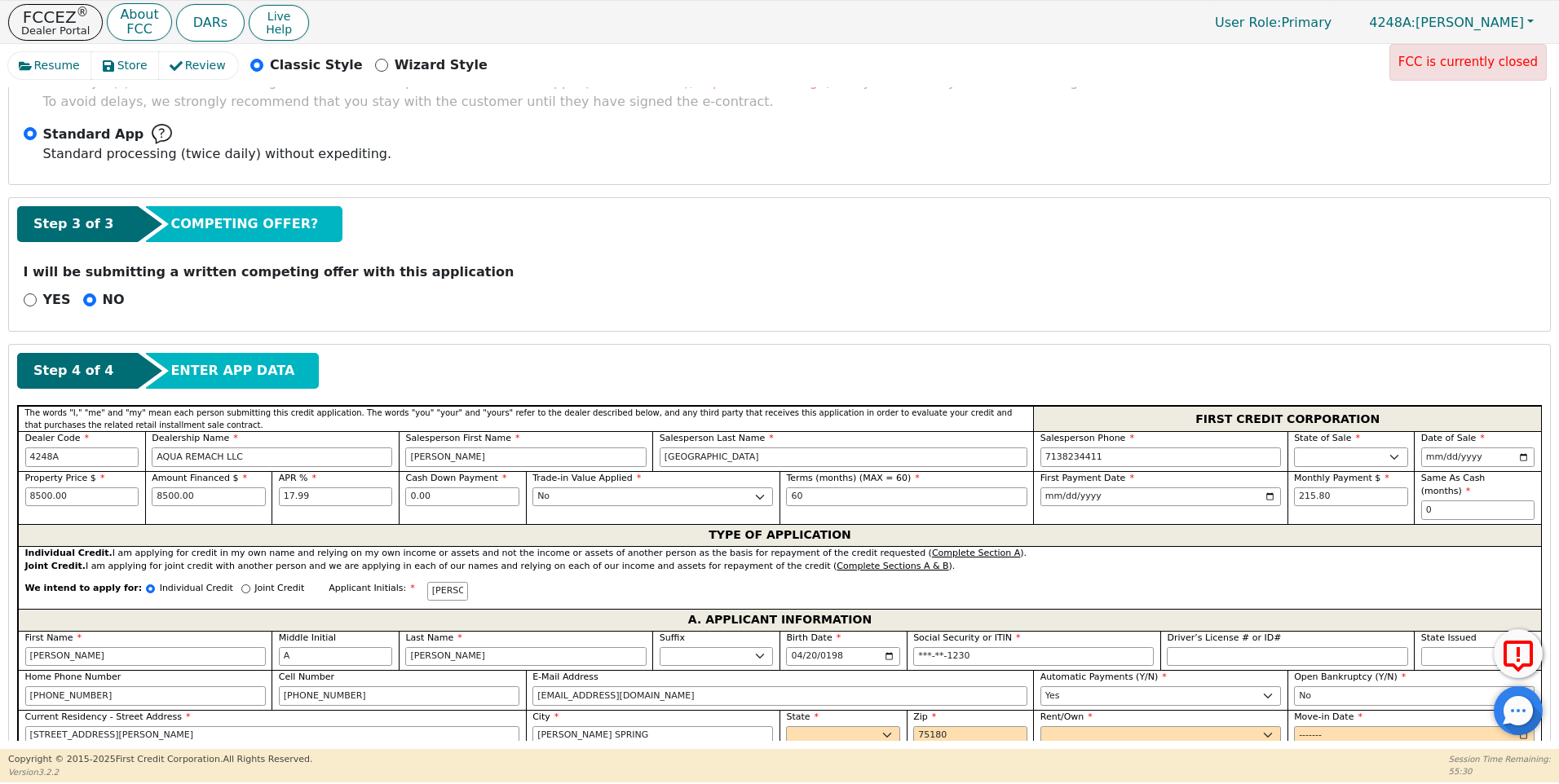
type input "[PERSON_NAME]"
click at [1077, 729] on select "Rent Own" at bounding box center [1160, 736] width 240 height 20
select select "Own"
click at [1041, 726] on select "Rent Own" at bounding box center [1160, 736] width 240 height 20
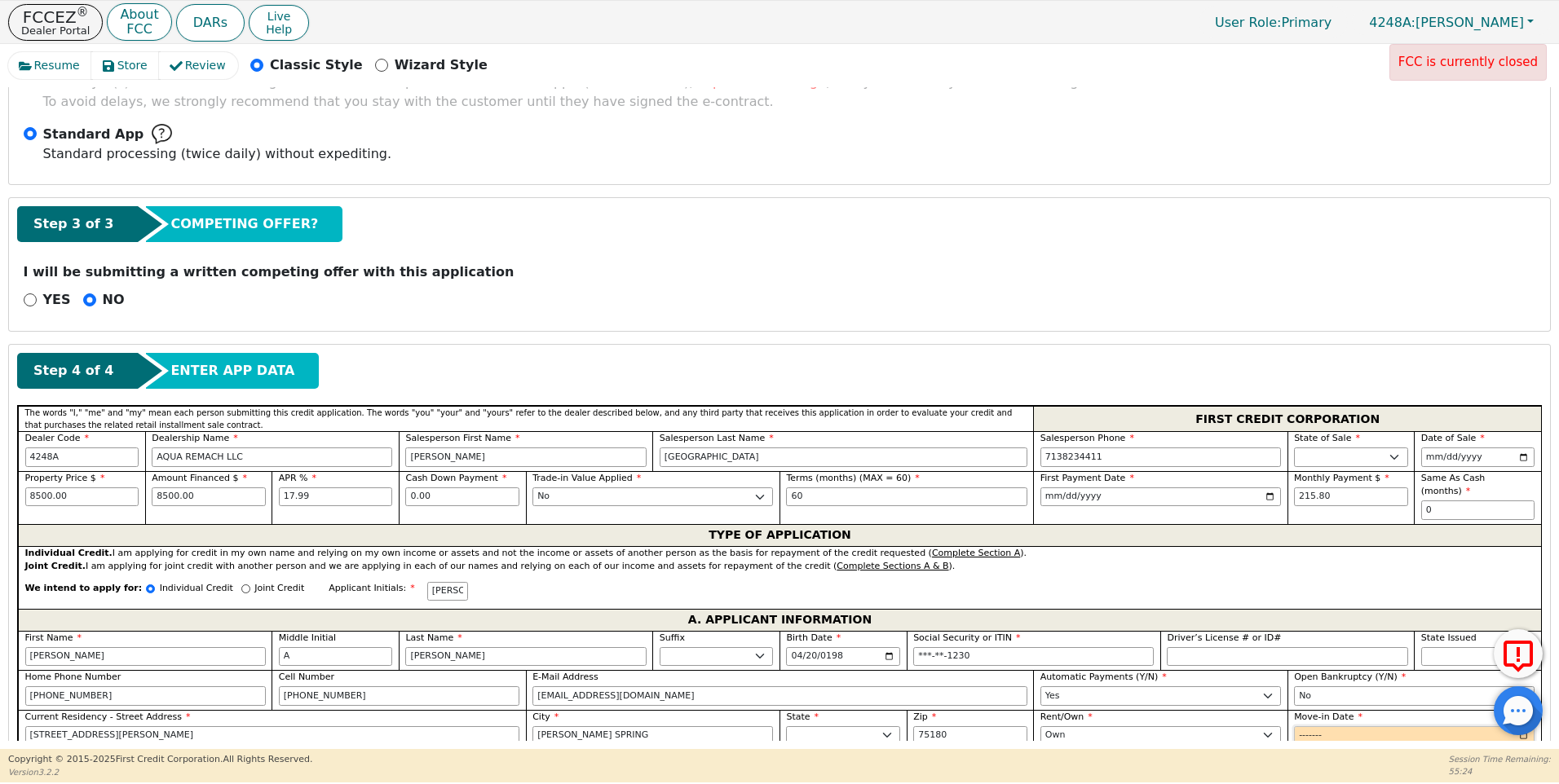
click at [1303, 726] on input "Move-in Date" at bounding box center [1414, 736] width 240 height 20
click at [1339, 726] on input "Move-in Date" at bounding box center [1414, 736] width 240 height 20
type input "2020-01"
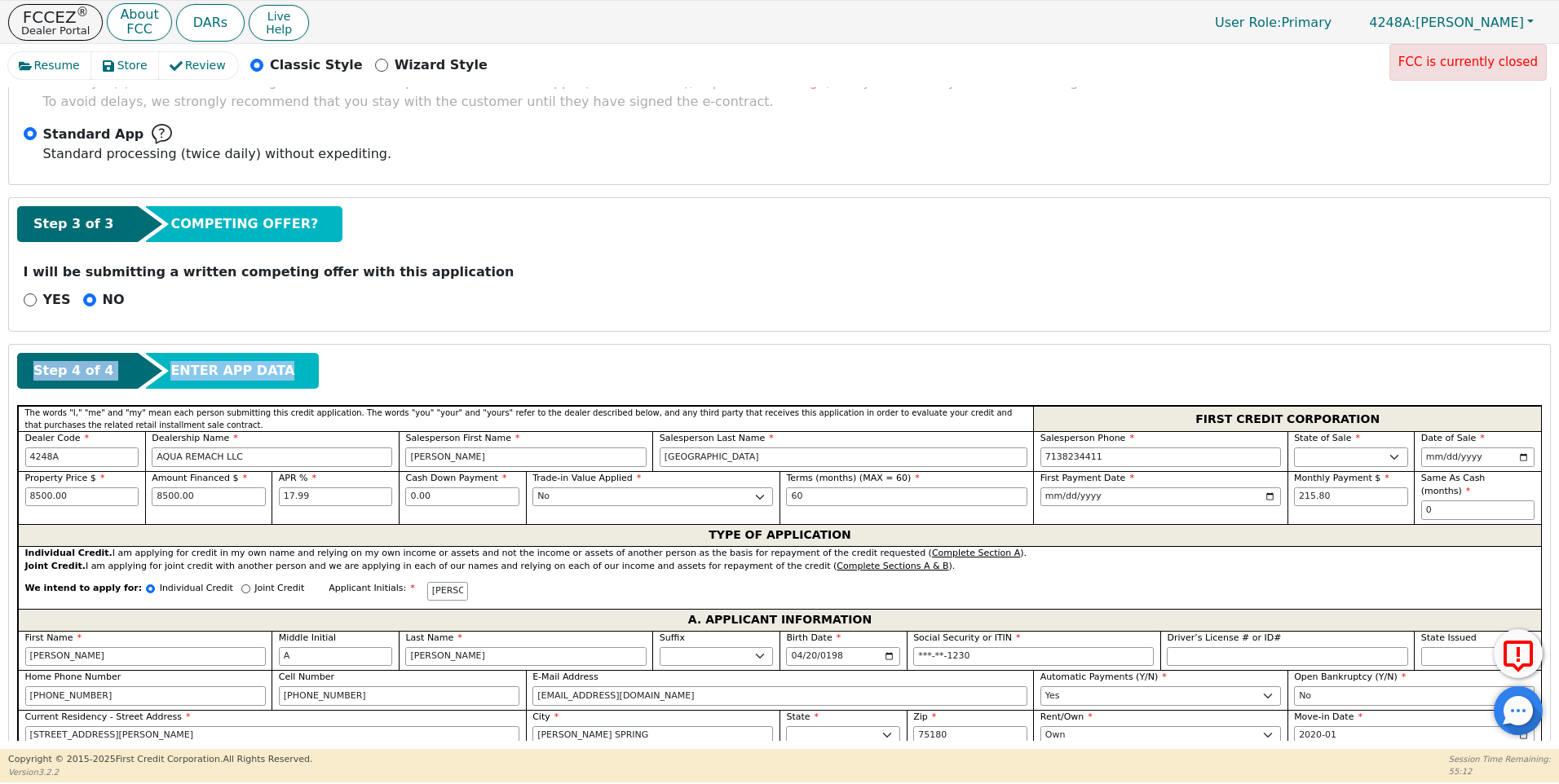
drag, startPoint x: 1546, startPoint y: 290, endPoint x: 1540, endPoint y: 383, distance: 93.2
click at [1540, 383] on div "Back Submit an Application Select Application Language: English Step 1 of 3 SEL…" at bounding box center [779, 414] width 1543 height 654
click at [1268, 272] on p "I will be submitting a written competing offer with this application" at bounding box center [779, 272] width 1512 height 20
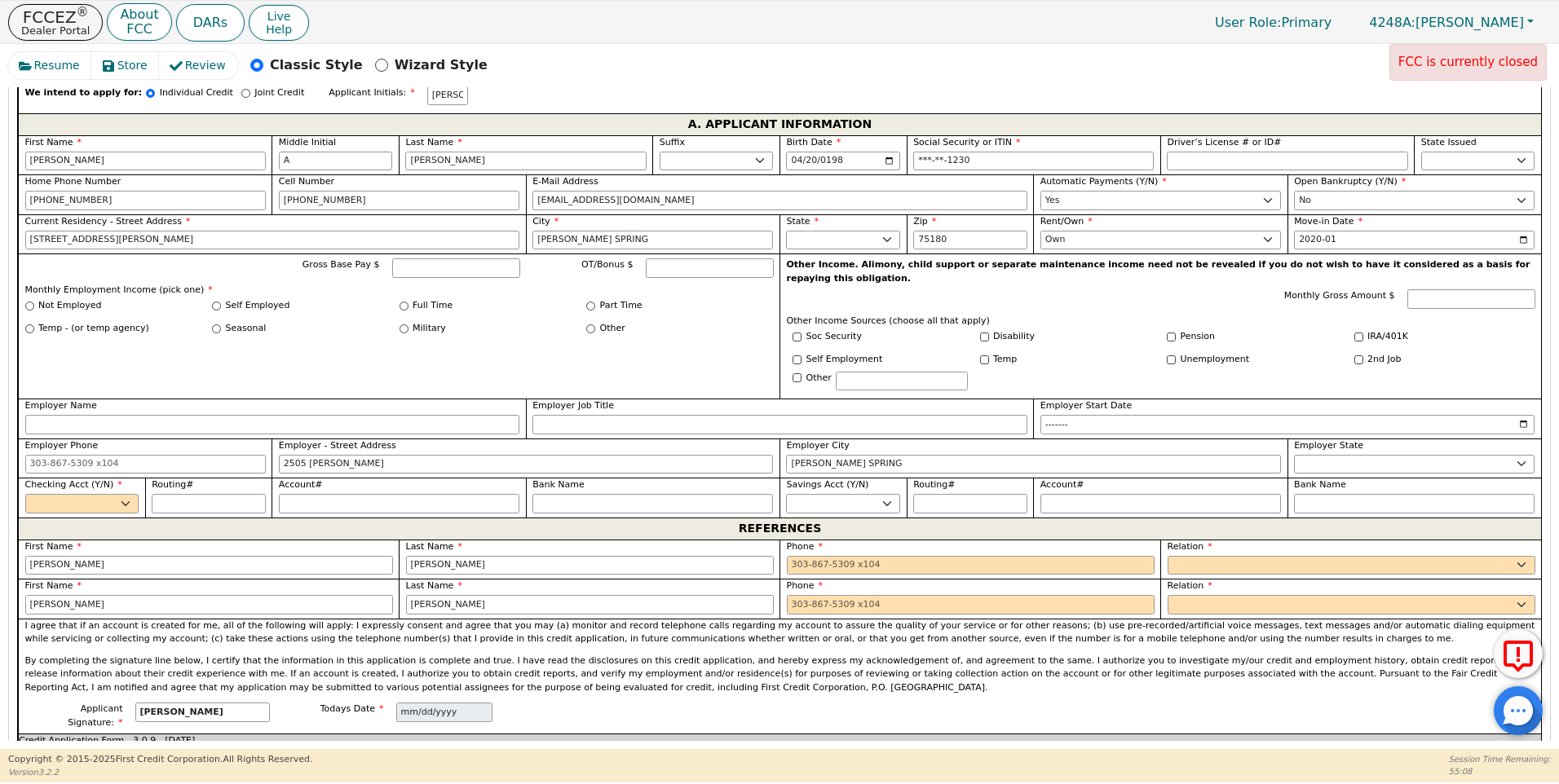
scroll to position [975, 0]
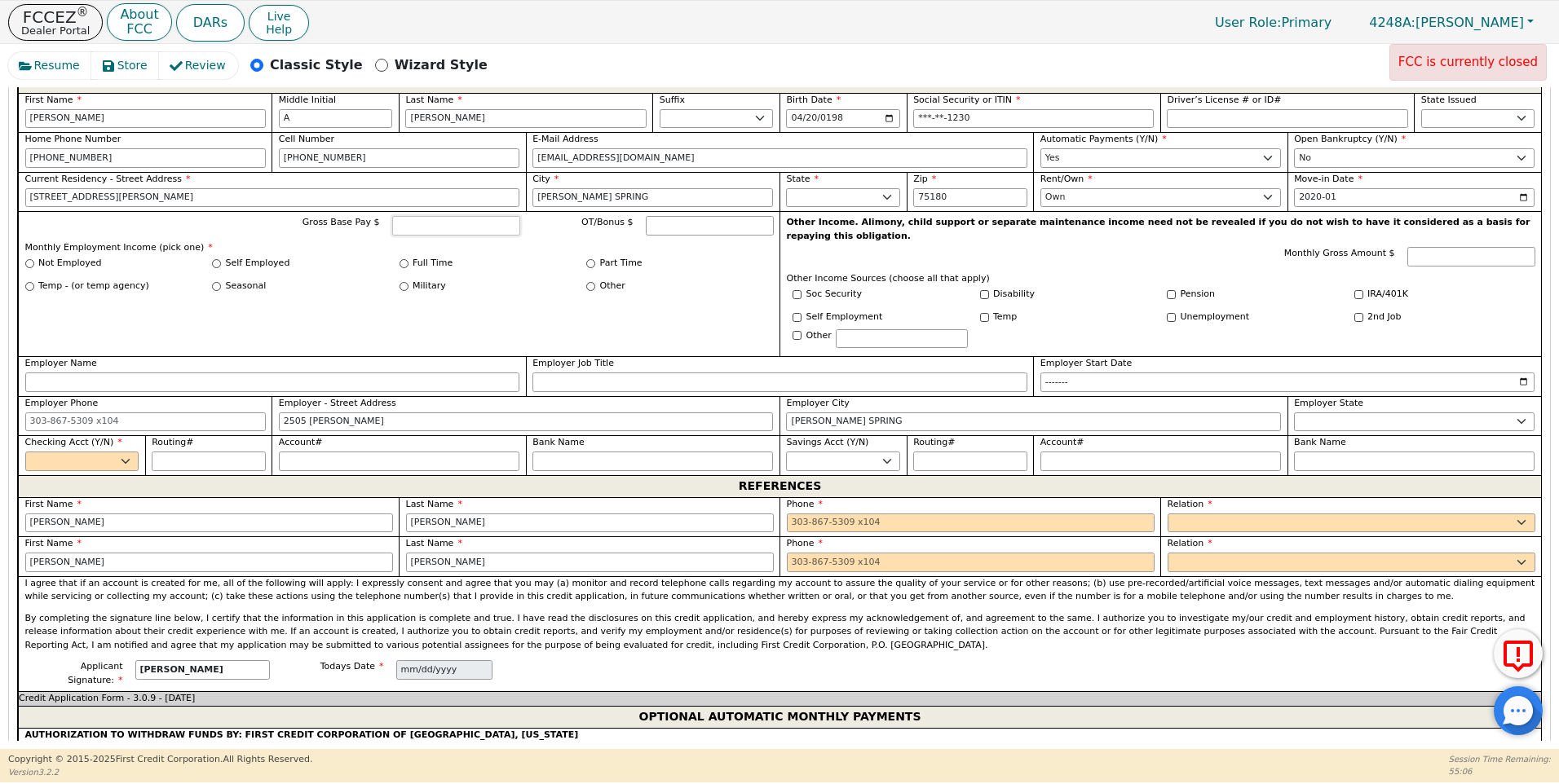
click at [426, 216] on input "Gross Base Pay $" at bounding box center [456, 226] width 128 height 20
type input "4800.00"
click at [401, 259] on input "Full Time" at bounding box center [404, 263] width 9 height 9
radio input "true"
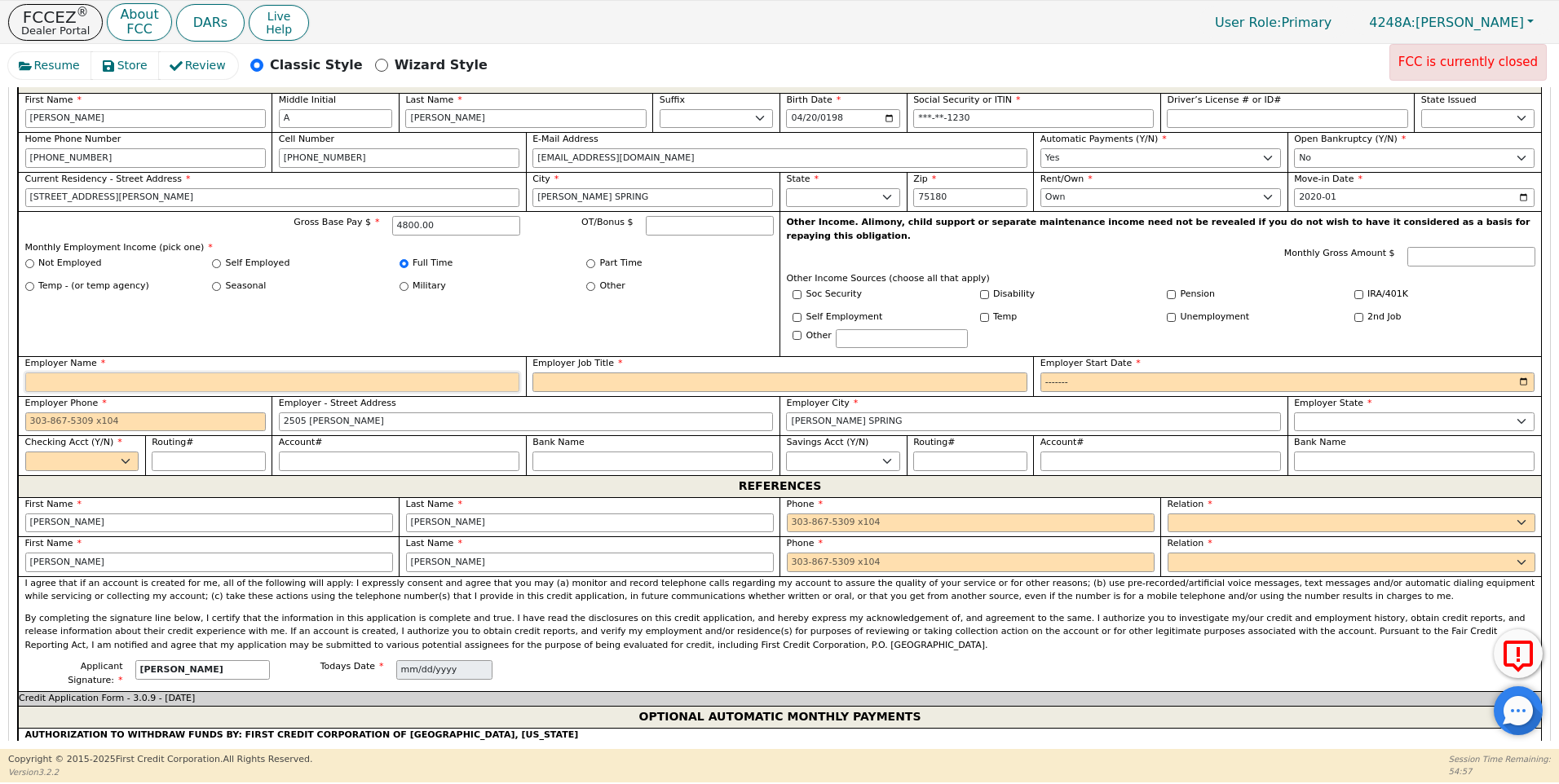
click at [38, 372] on input "Employer Name" at bounding box center [273, 382] width 495 height 20
type input "SIMON CONCRETE"
click at [569, 372] on input "Employer Job Title" at bounding box center [780, 382] width 495 height 20
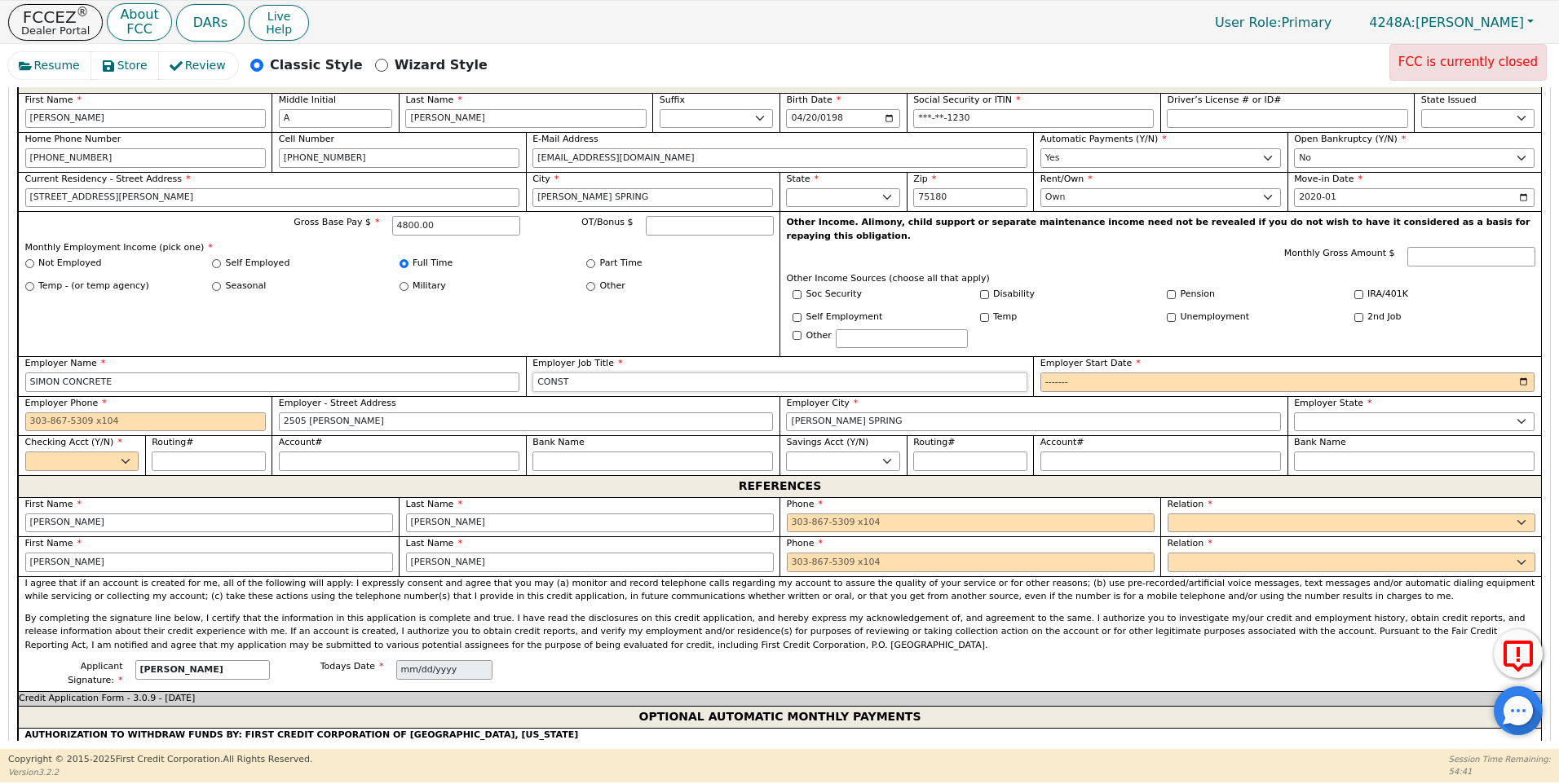
type input "CONSTRUCTION"
click at [1055, 372] on input "Employer Start Date" at bounding box center [1288, 382] width 495 height 20
click at [1085, 372] on input "Employer Start Date" at bounding box center [1288, 382] width 495 height 20
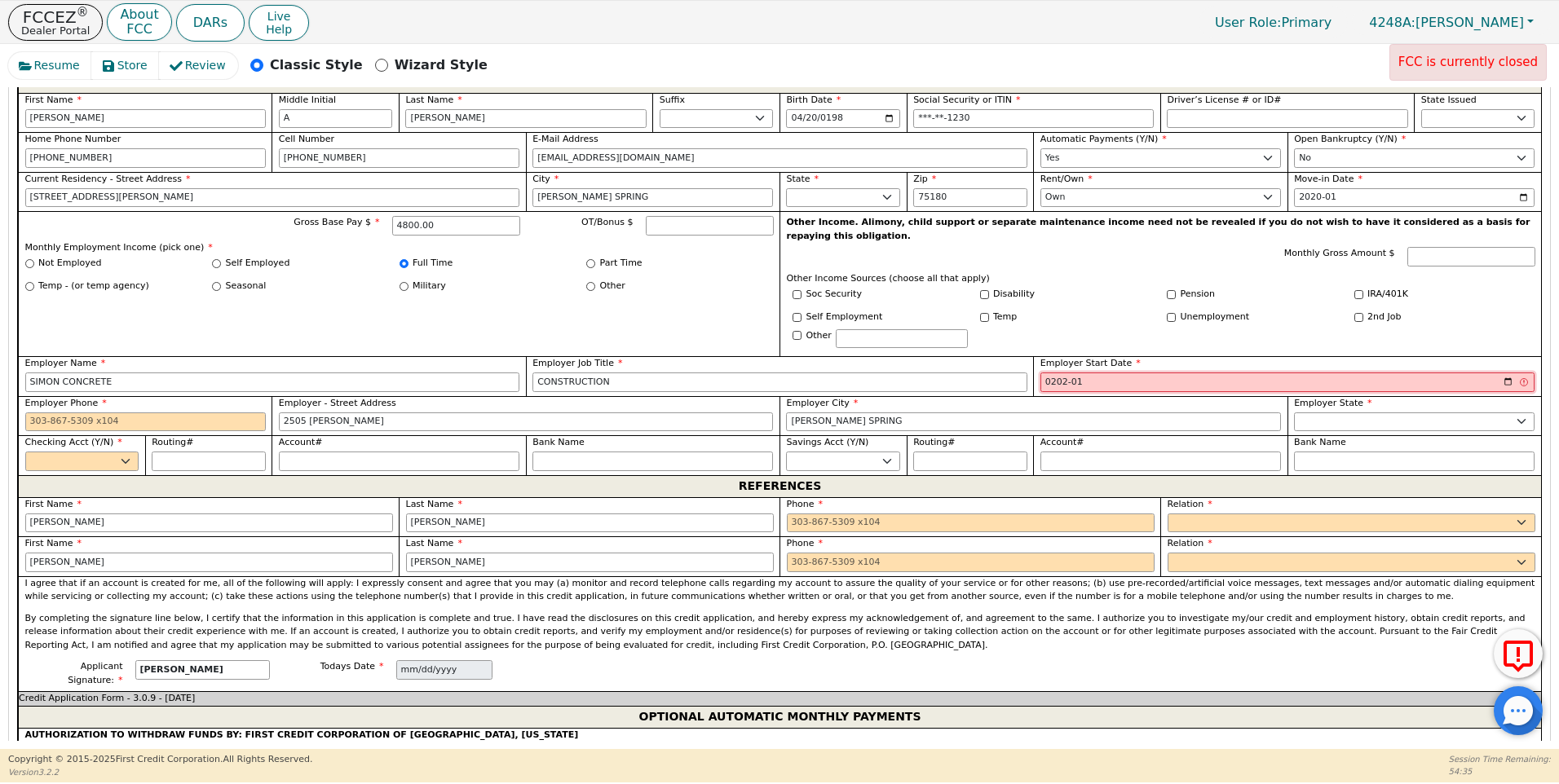
type input "2021-01"
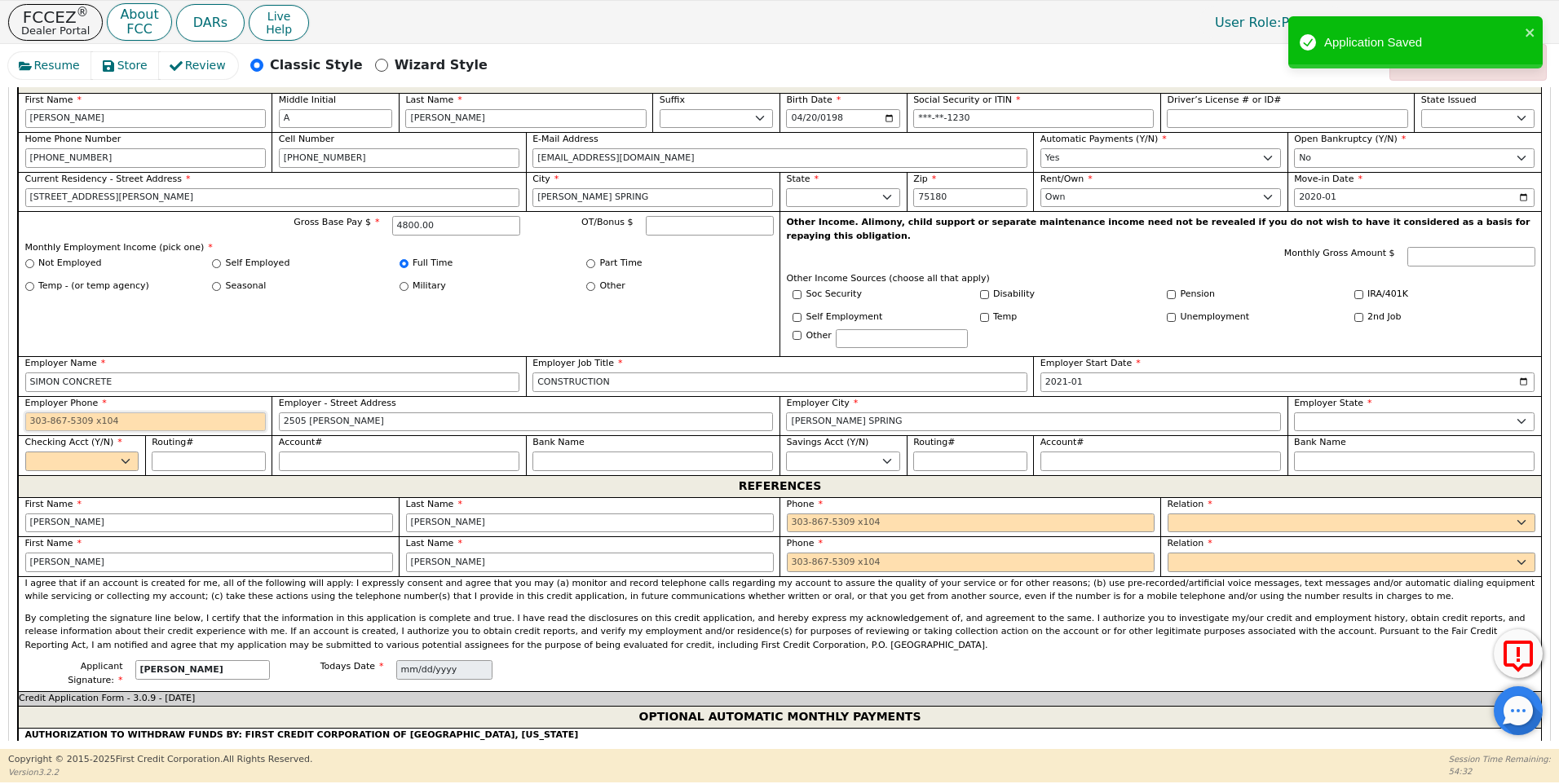
click at [28, 413] on input "Employer Phone" at bounding box center [145, 423] width 240 height 20
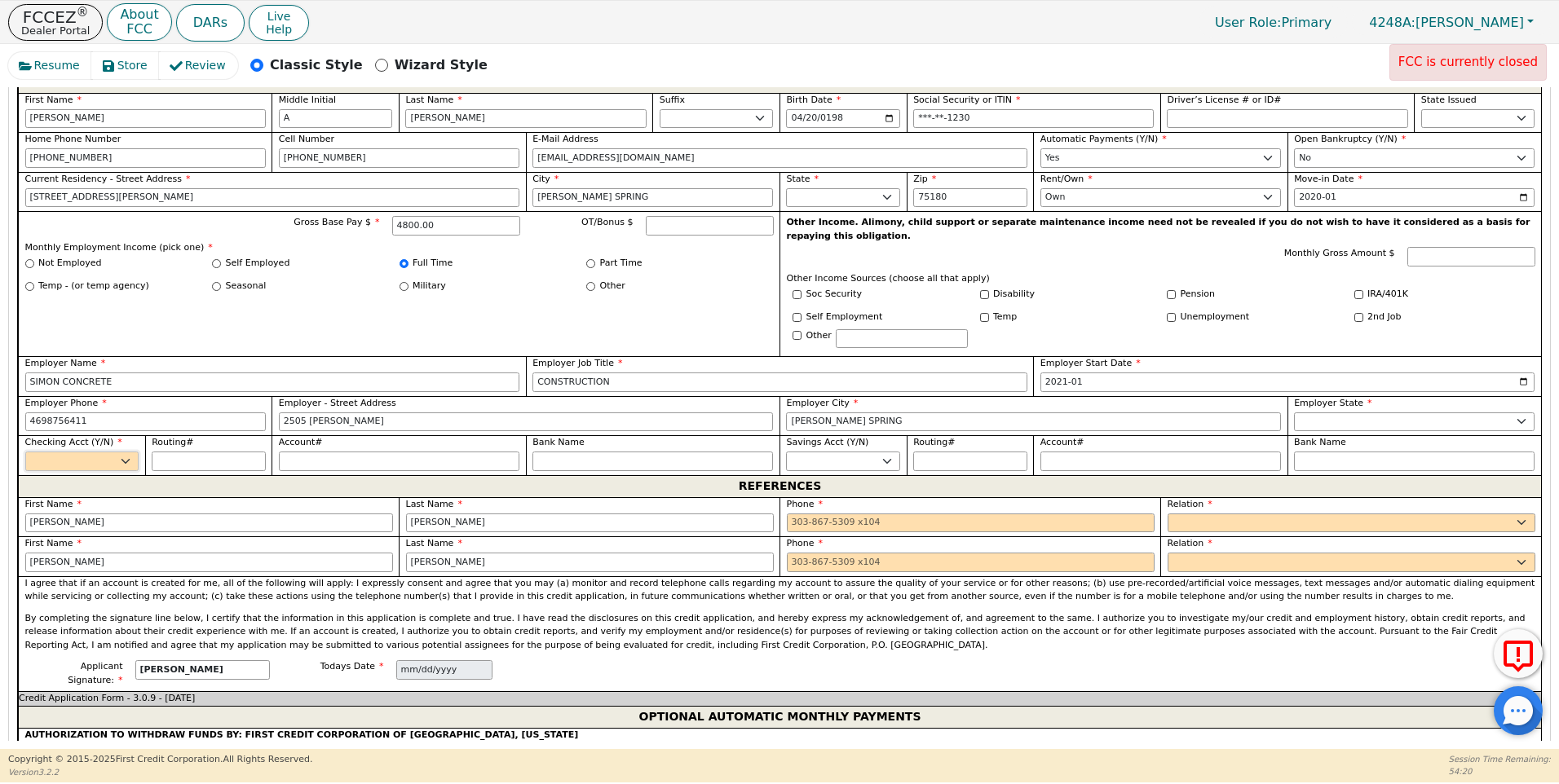
type input "[PHONE_NUMBER]"
click at [119, 451] on select "Yes No" at bounding box center [82, 461] width 114 height 20
select select "y"
click at [25, 451] on select "Yes No" at bounding box center [82, 461] width 114 height 20
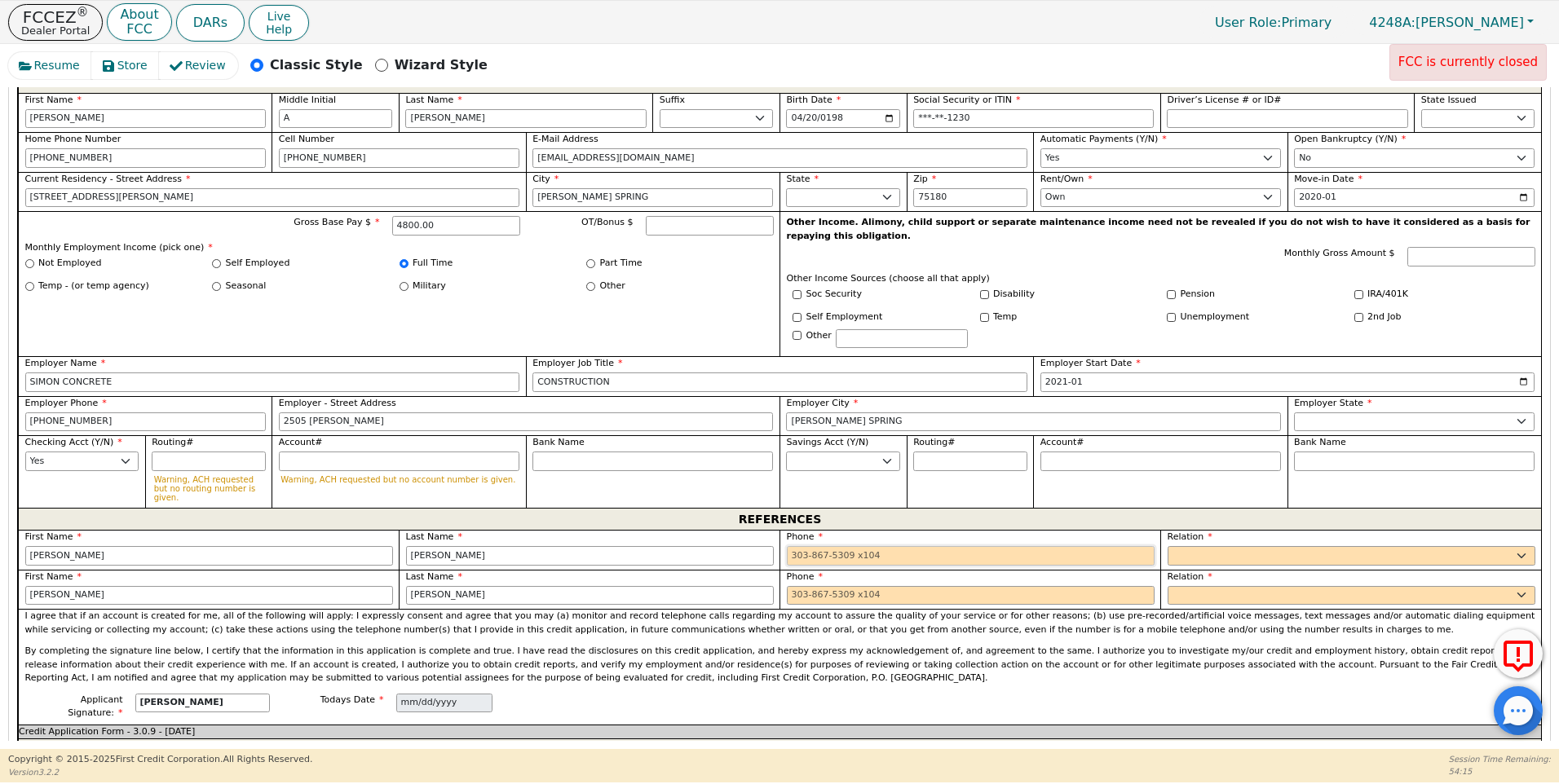
click at [792, 546] on input "tel" at bounding box center [971, 556] width 368 height 20
type input "[PHONE_NUMBER]"
click at [1238, 546] on select "FATHER MOTHER SISTER BROTHER DAUGHTER SON CO-WORKER NEIGHBOR FRIEND COUSIN G-MO…" at bounding box center [1351, 556] width 368 height 20
select select "FRIEND"
click at [1168, 546] on select "FATHER MOTHER SISTER BROTHER DAUGHTER SON CO-WORKER NEIGHBOR FRIEND COUSIN G-MO…" at bounding box center [1351, 556] width 368 height 20
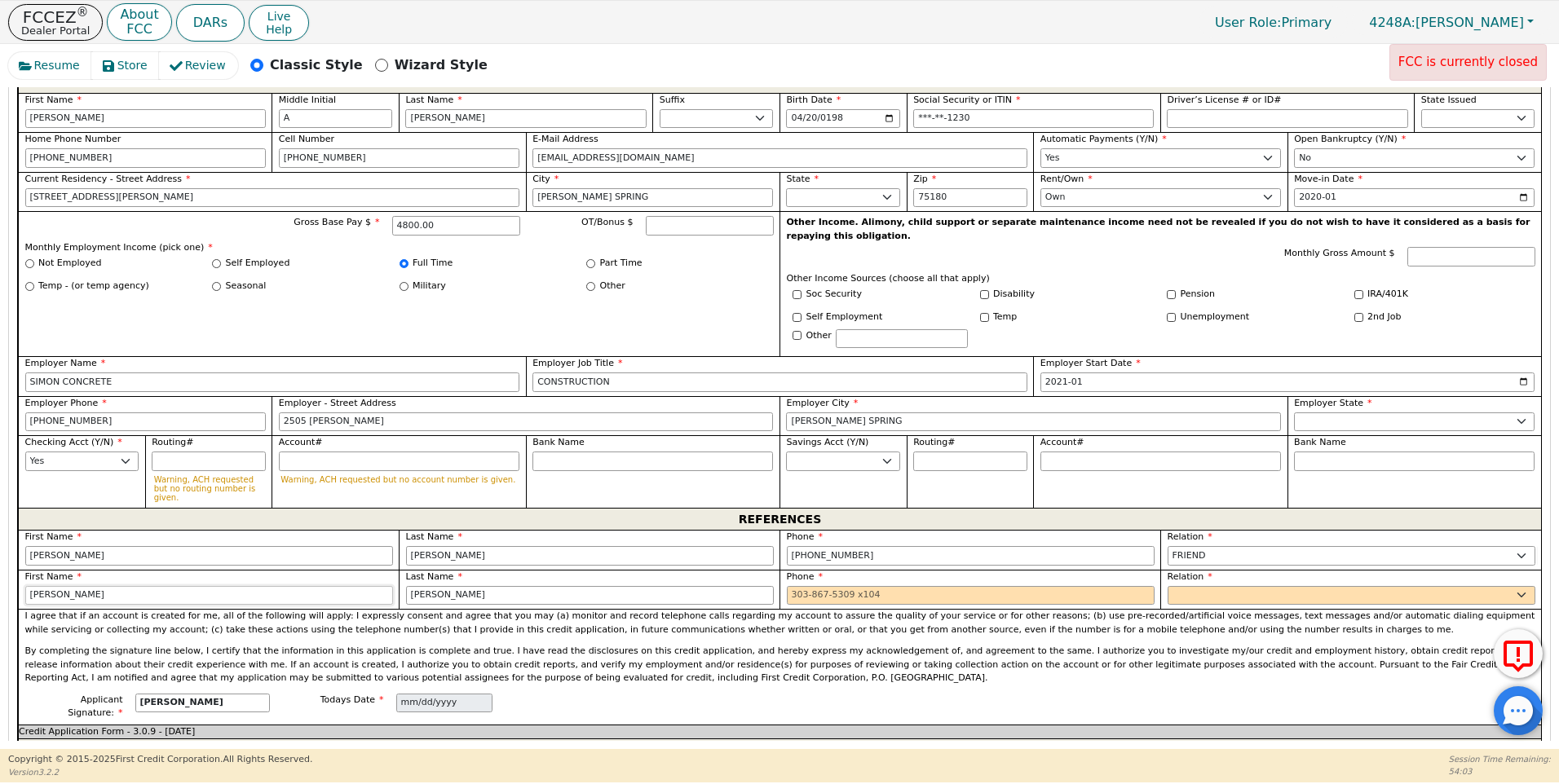
drag, startPoint x: 90, startPoint y: 553, endPoint x: -4, endPoint y: 557, distance: 94.1
click at [0, 557] on html "FCCEZ ® Dealer Portal About FCC DARs Live Help User Role : Primary 4248A: [PERS…" at bounding box center [779, 391] width 1559 height 782
type input "[PERSON_NAME]"
click at [788, 586] on input "tel" at bounding box center [971, 596] width 368 height 20
type input "[PHONE_NUMBER]"
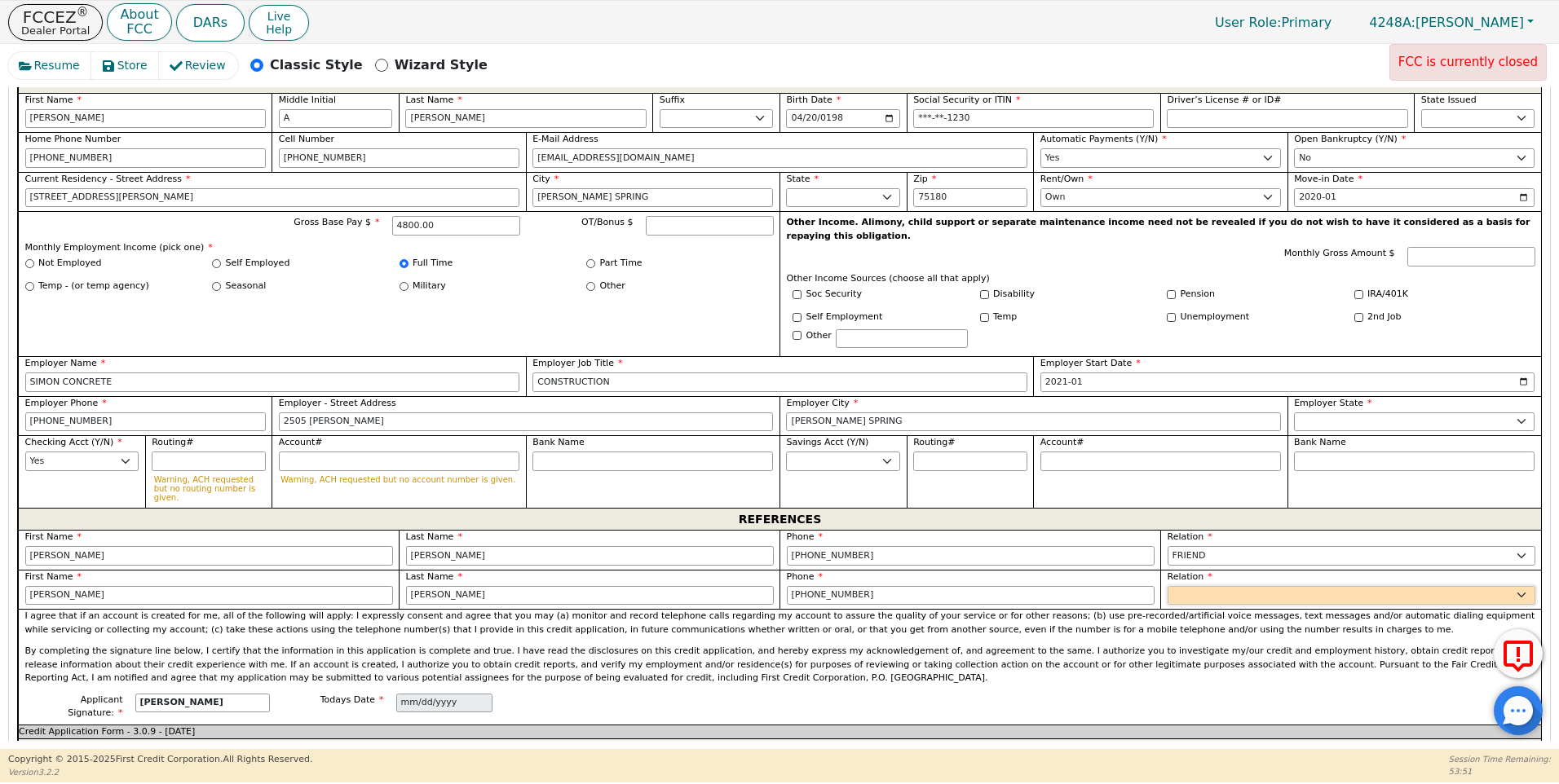
click at [1178, 586] on select "FATHER MOTHER SISTER BROTHER DAUGHTER SON CO-WORKER NEIGHBOR FRIEND COUSIN G-MO…" at bounding box center [1351, 596] width 368 height 20
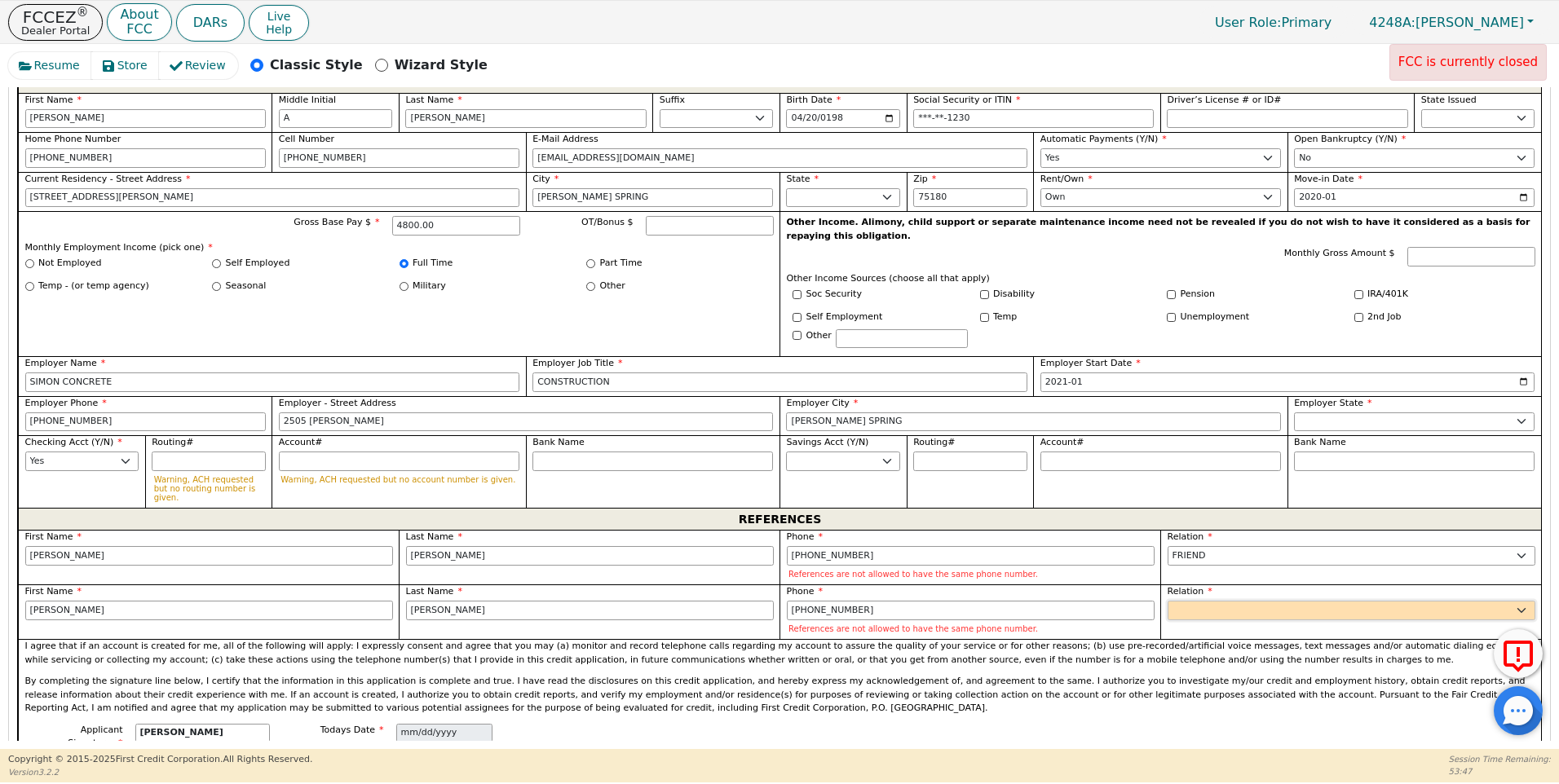
select select "FRIEND"
click at [1168, 601] on select "FATHER MOTHER SISTER BROTHER DAUGHTER SON CO-WORKER NEIGHBOR FRIEND COUSIN G-MO…" at bounding box center [1351, 610] width 368 height 20
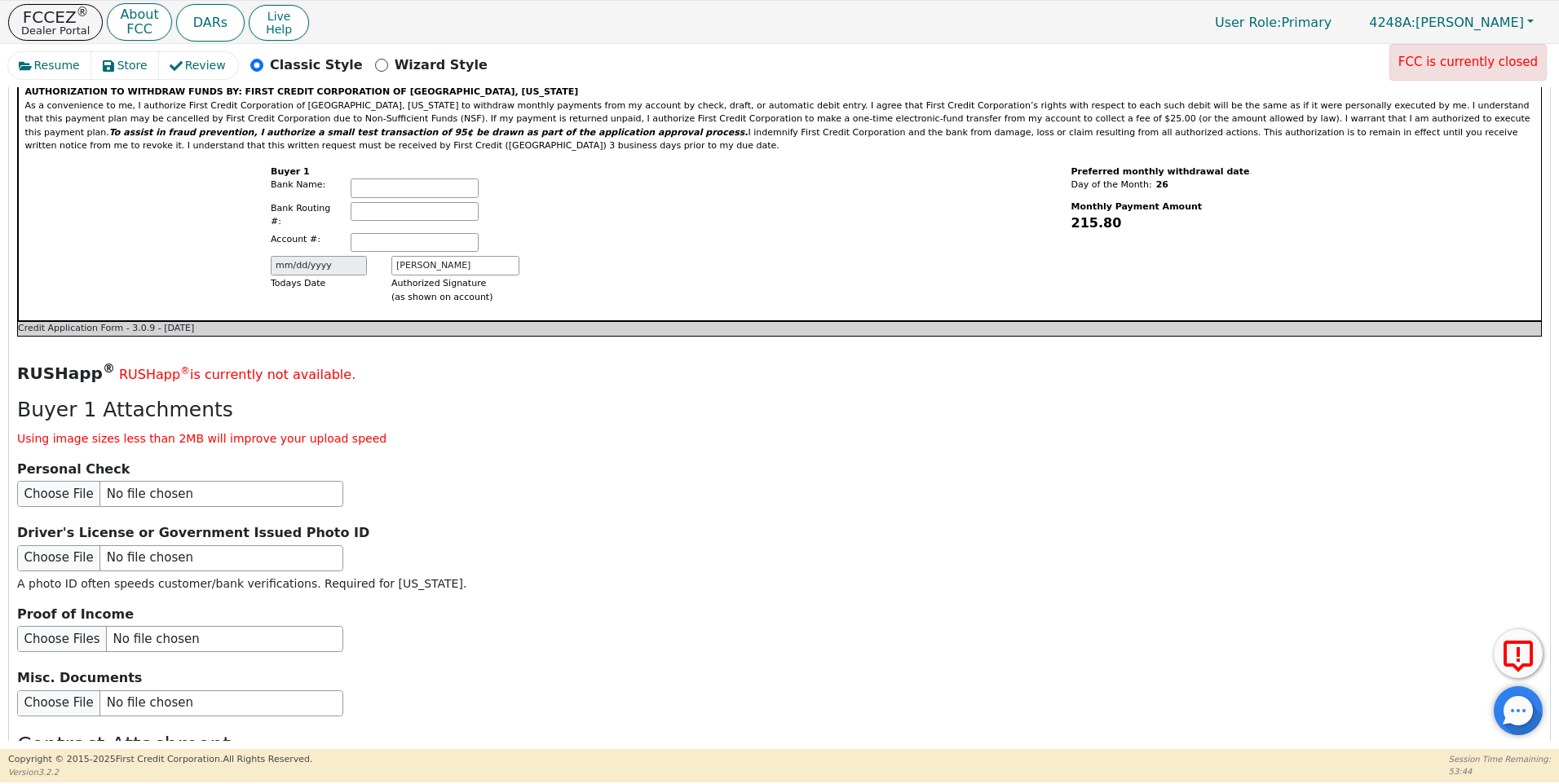
scroll to position [1859, 0]
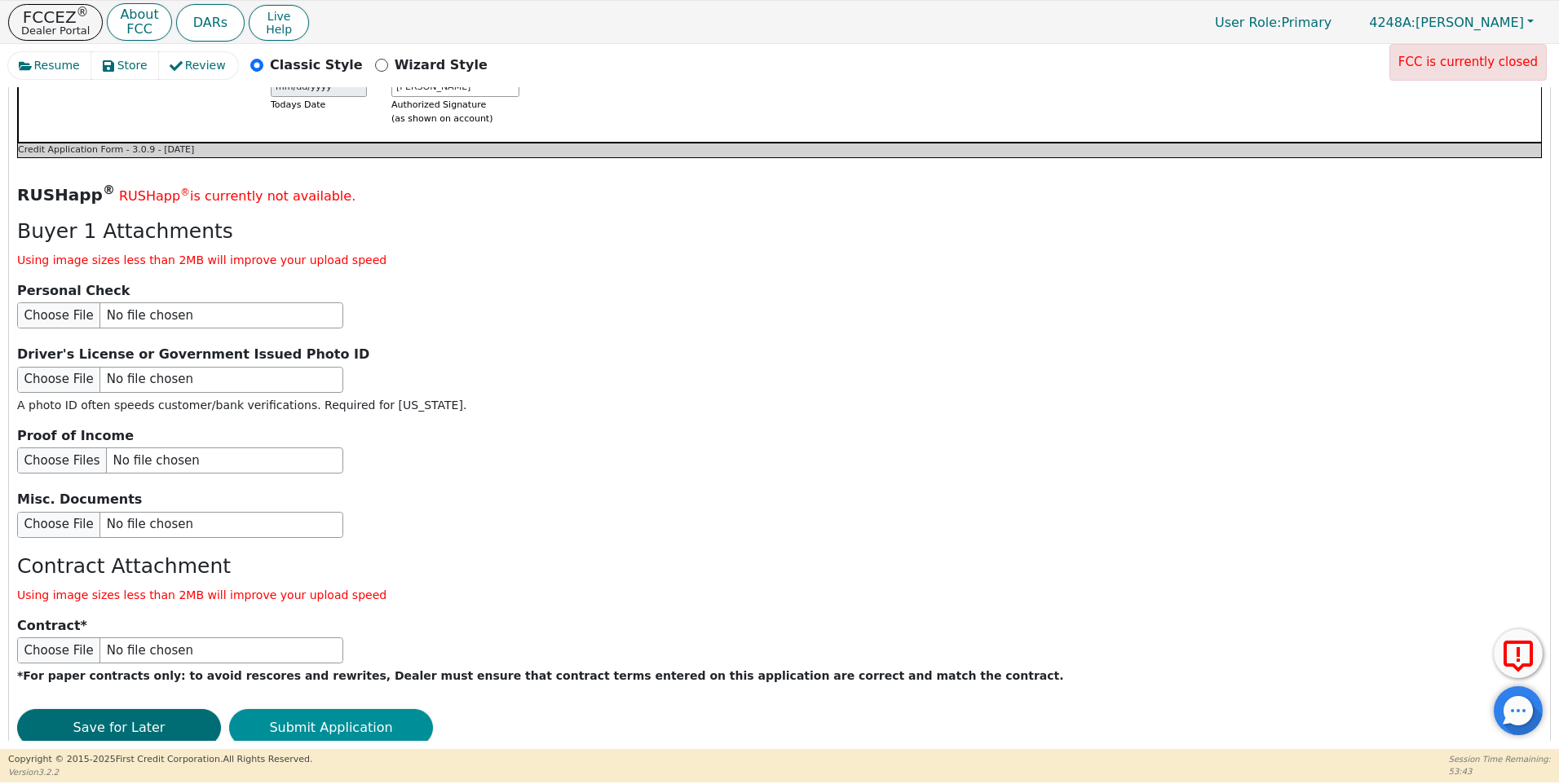
click at [372, 709] on button "Submit Application" at bounding box center [331, 728] width 204 height 38
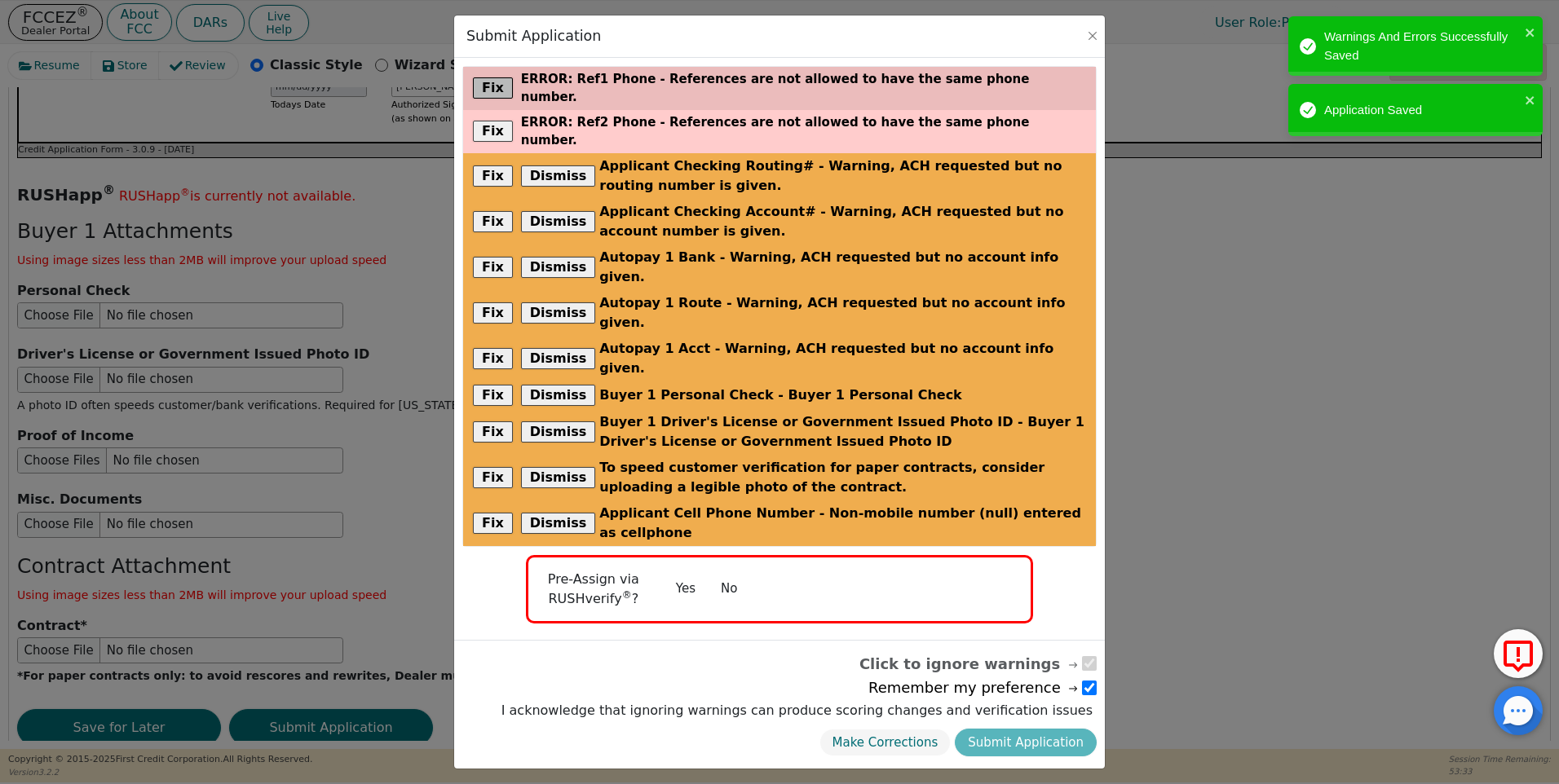
click at [495, 81] on button "Fix" at bounding box center [493, 88] width 40 height 22
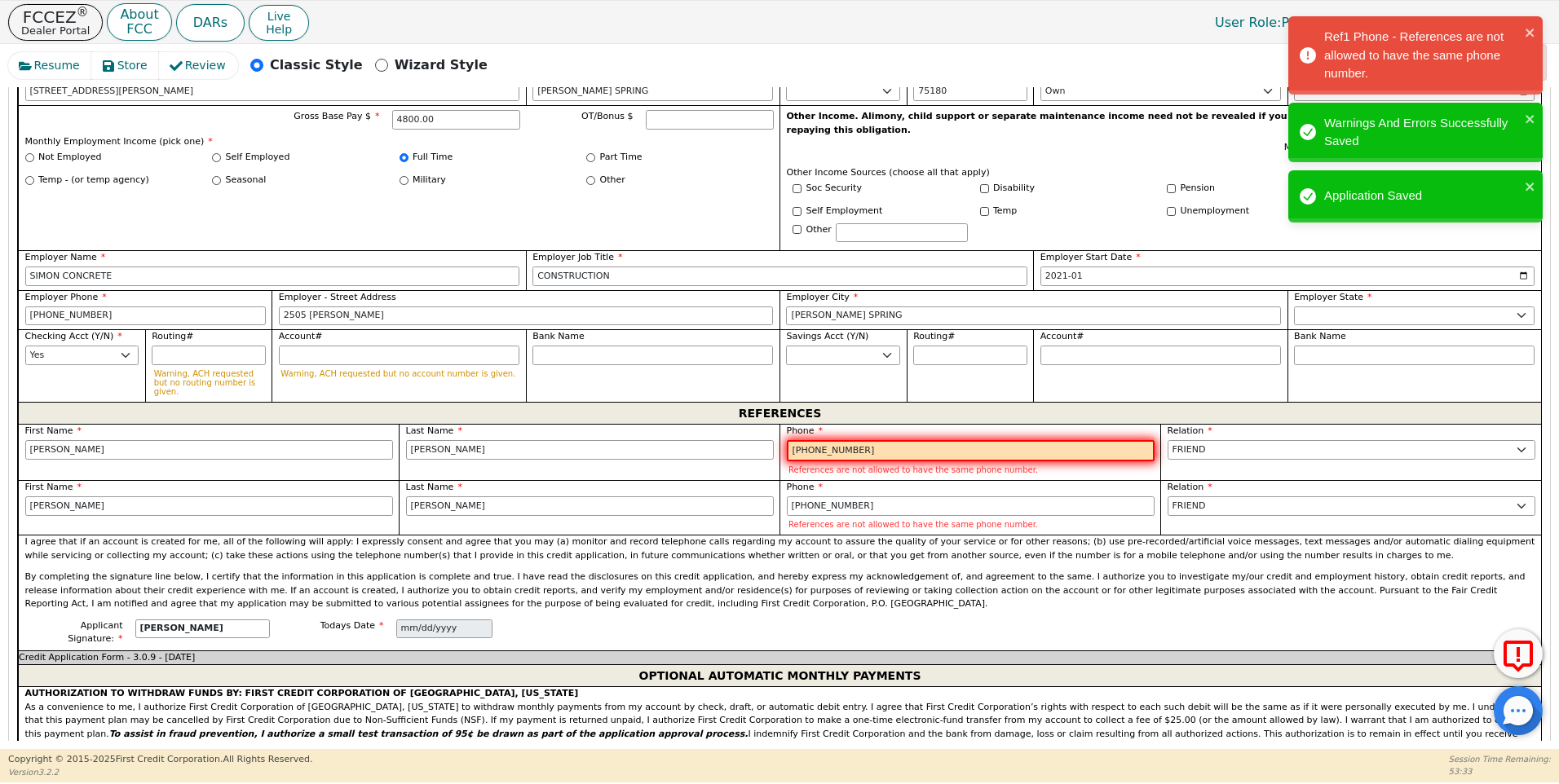
scroll to position [1082, 0]
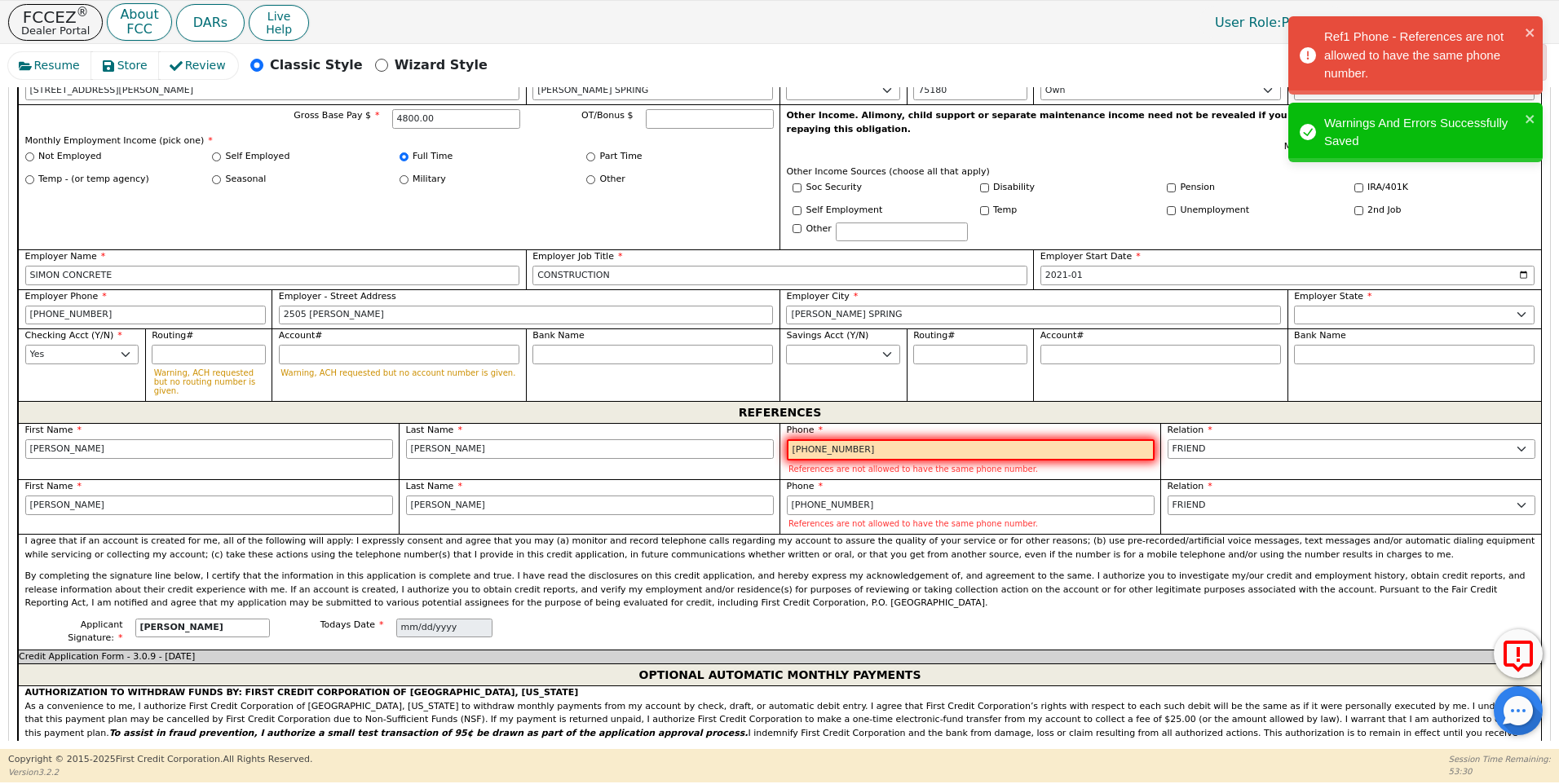
drag, startPoint x: 852, startPoint y: 409, endPoint x: 833, endPoint y: 405, distance: 19.4
click at [833, 440] on input "[PHONE_NUMBER]" at bounding box center [971, 450] width 368 height 22
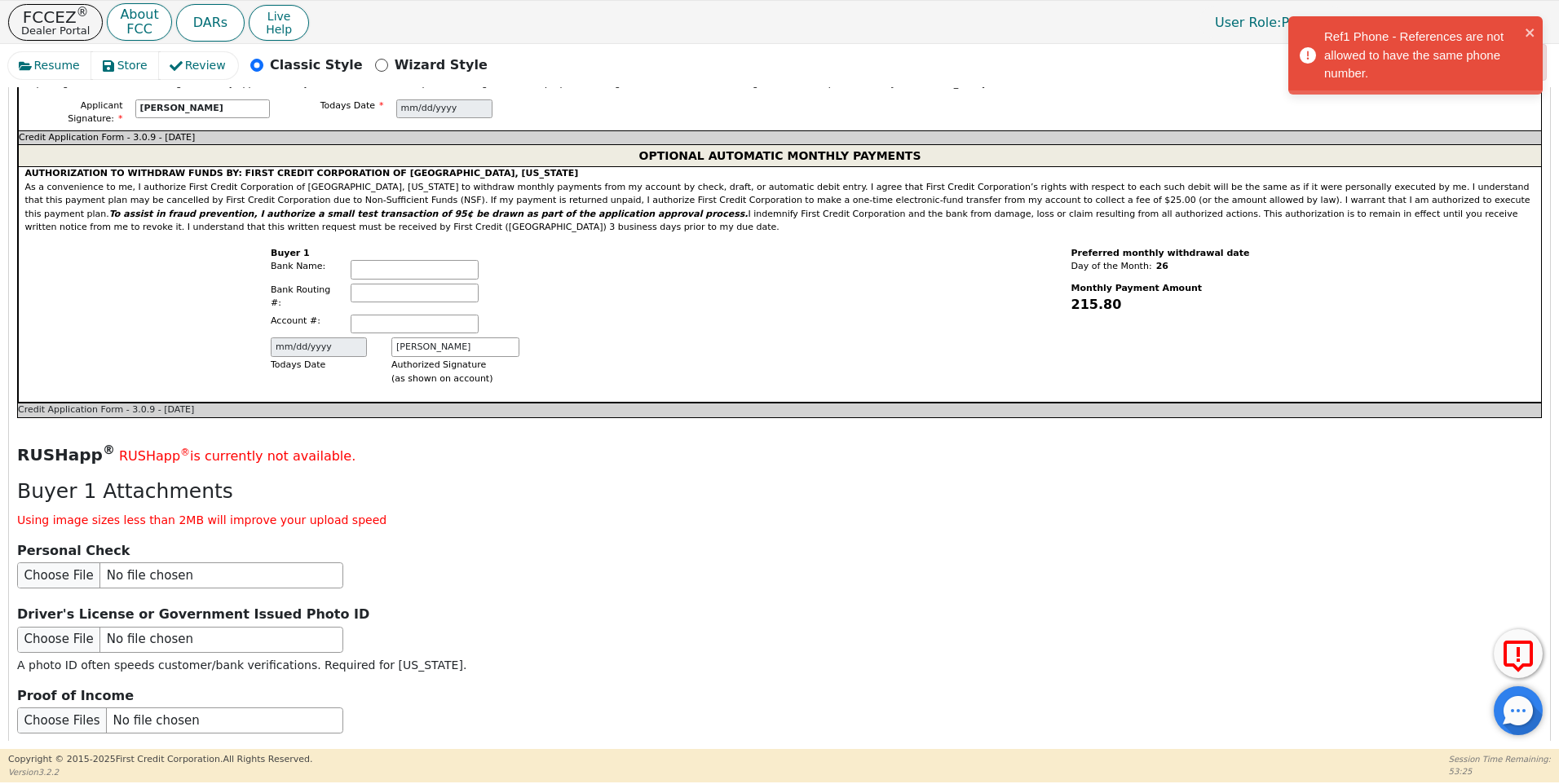
scroll to position [1829, 0]
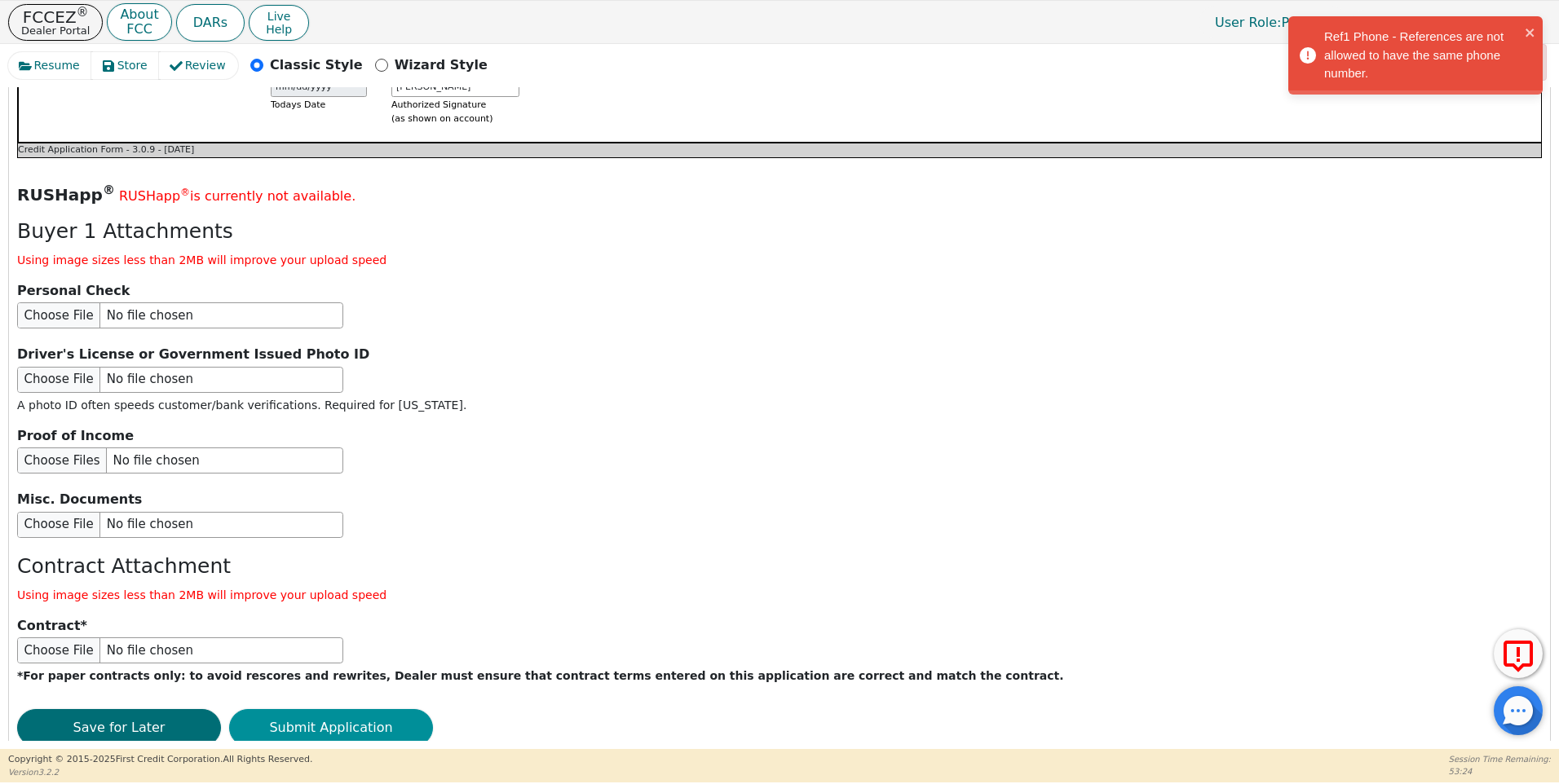
type input "[PHONE_NUMBER]"
click at [369, 709] on button "Submit Application" at bounding box center [331, 728] width 204 height 38
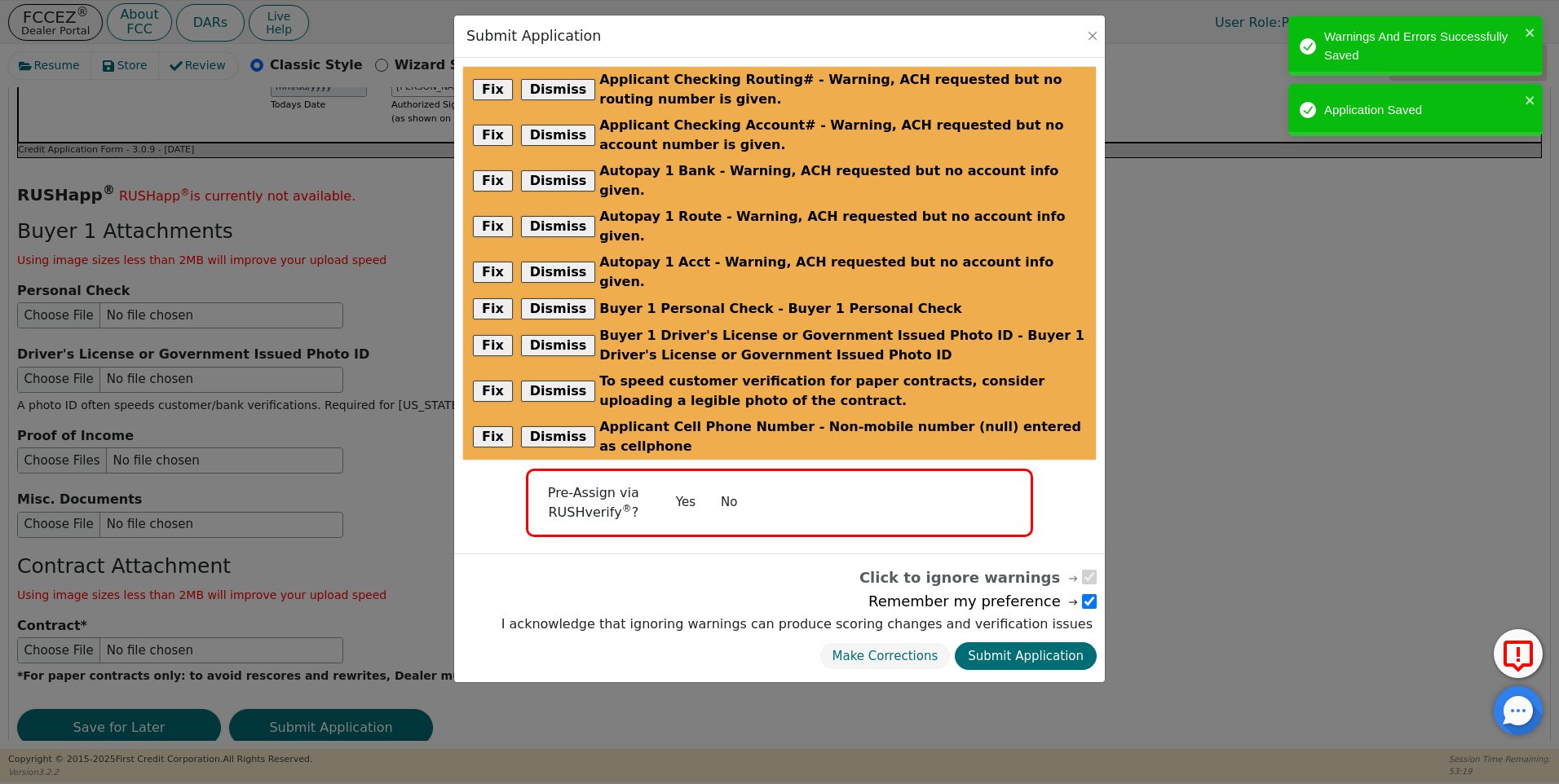
drag, startPoint x: 724, startPoint y: 432, endPoint x: 743, endPoint y: 441, distance: 21.0
click at [725, 488] on button "No" at bounding box center [729, 503] width 42 height 29
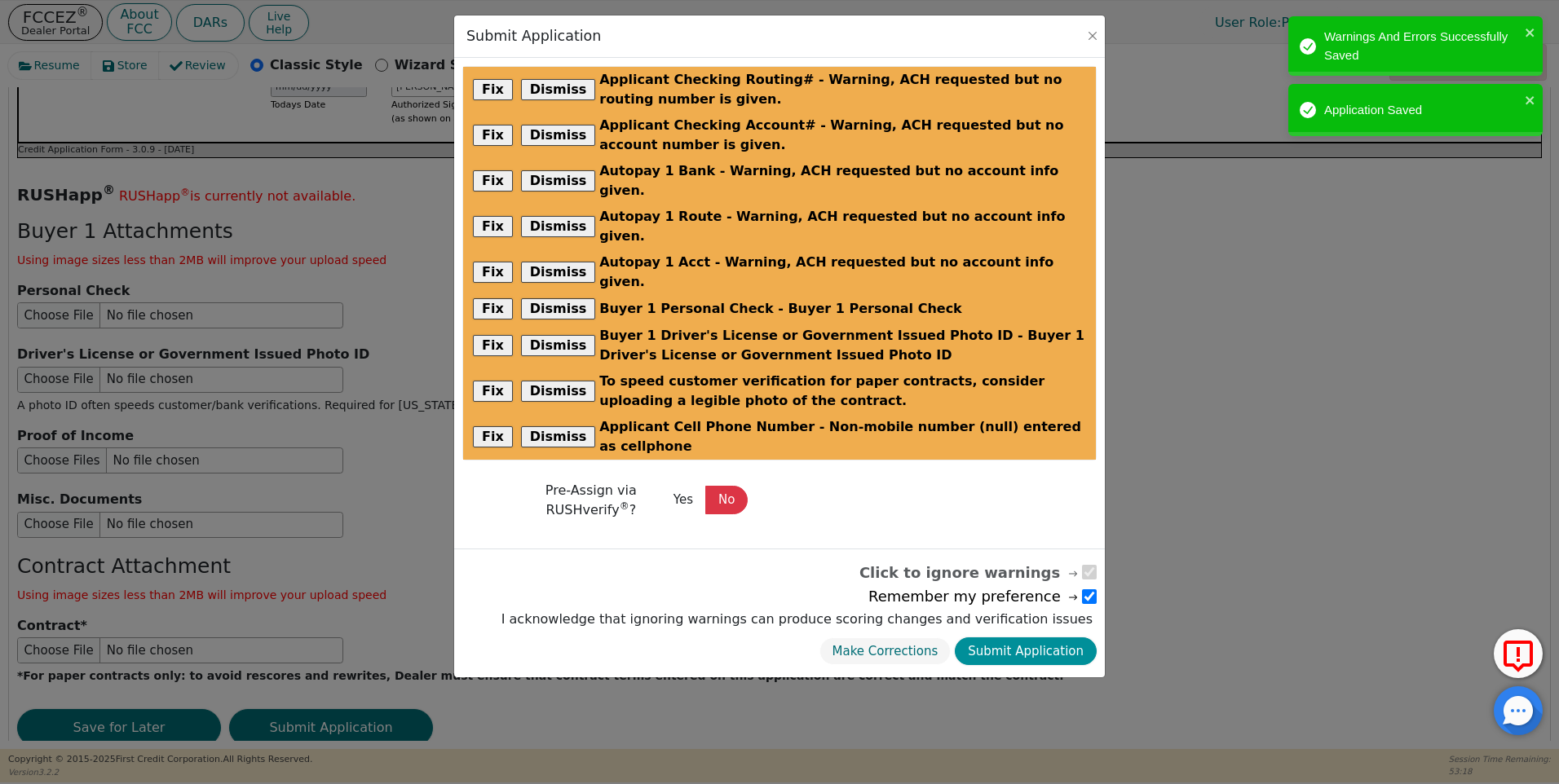
click at [1022, 637] on button "Submit Application" at bounding box center [1026, 652] width 142 height 29
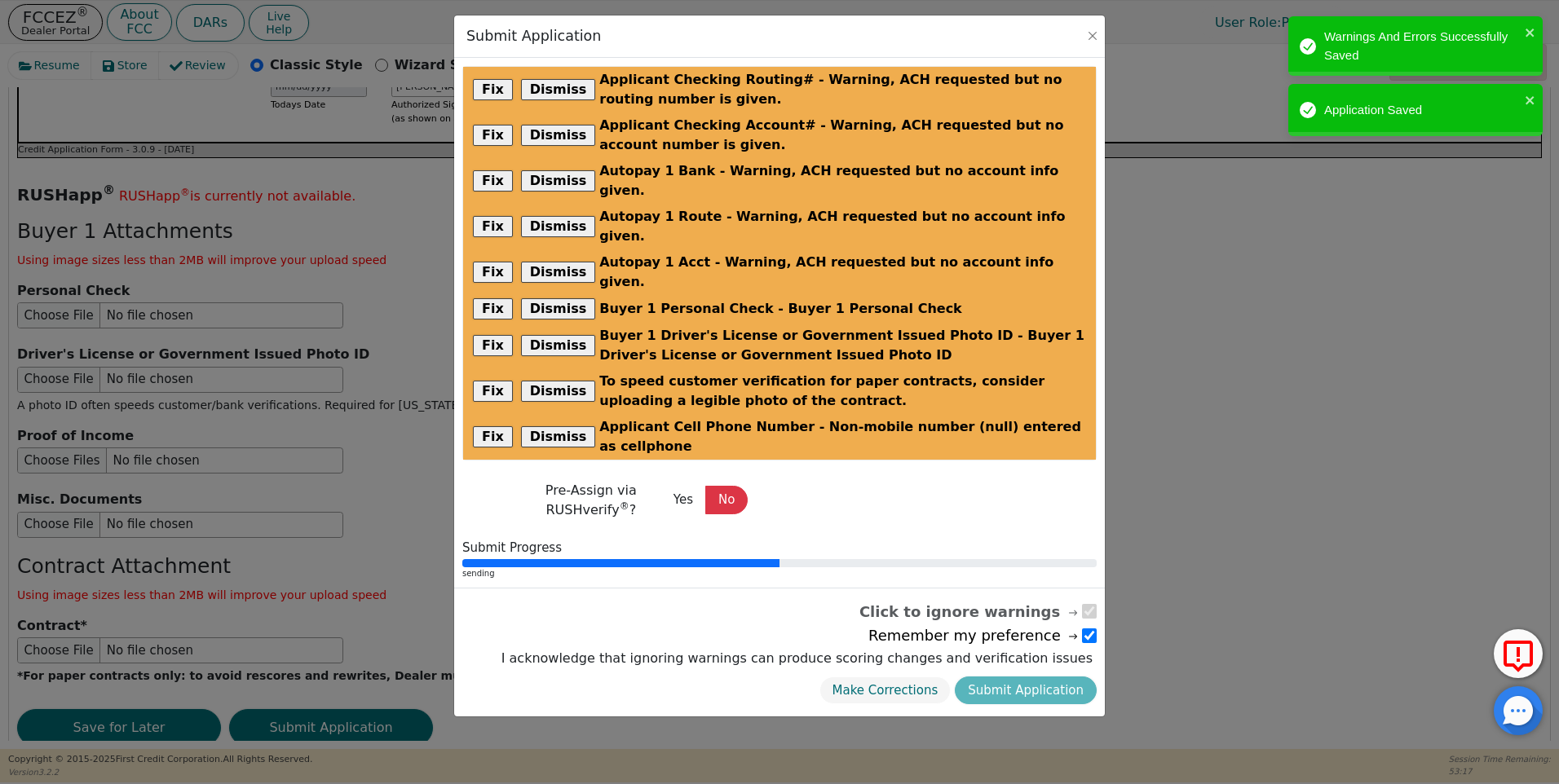
radio input "false"
checkbox input "false"
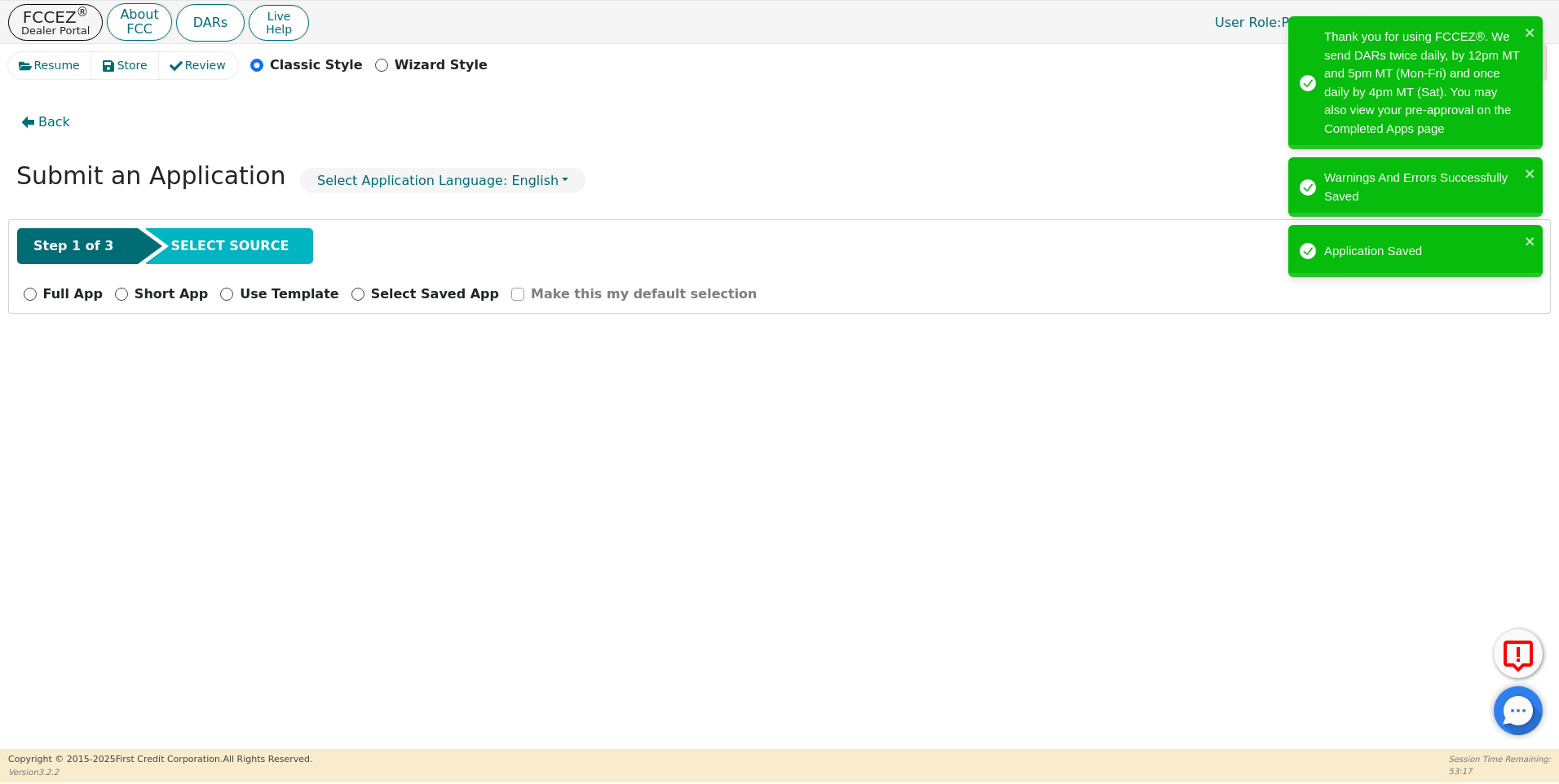
scroll to position [0, 0]
